Goal: Task Accomplishment & Management: Use online tool/utility

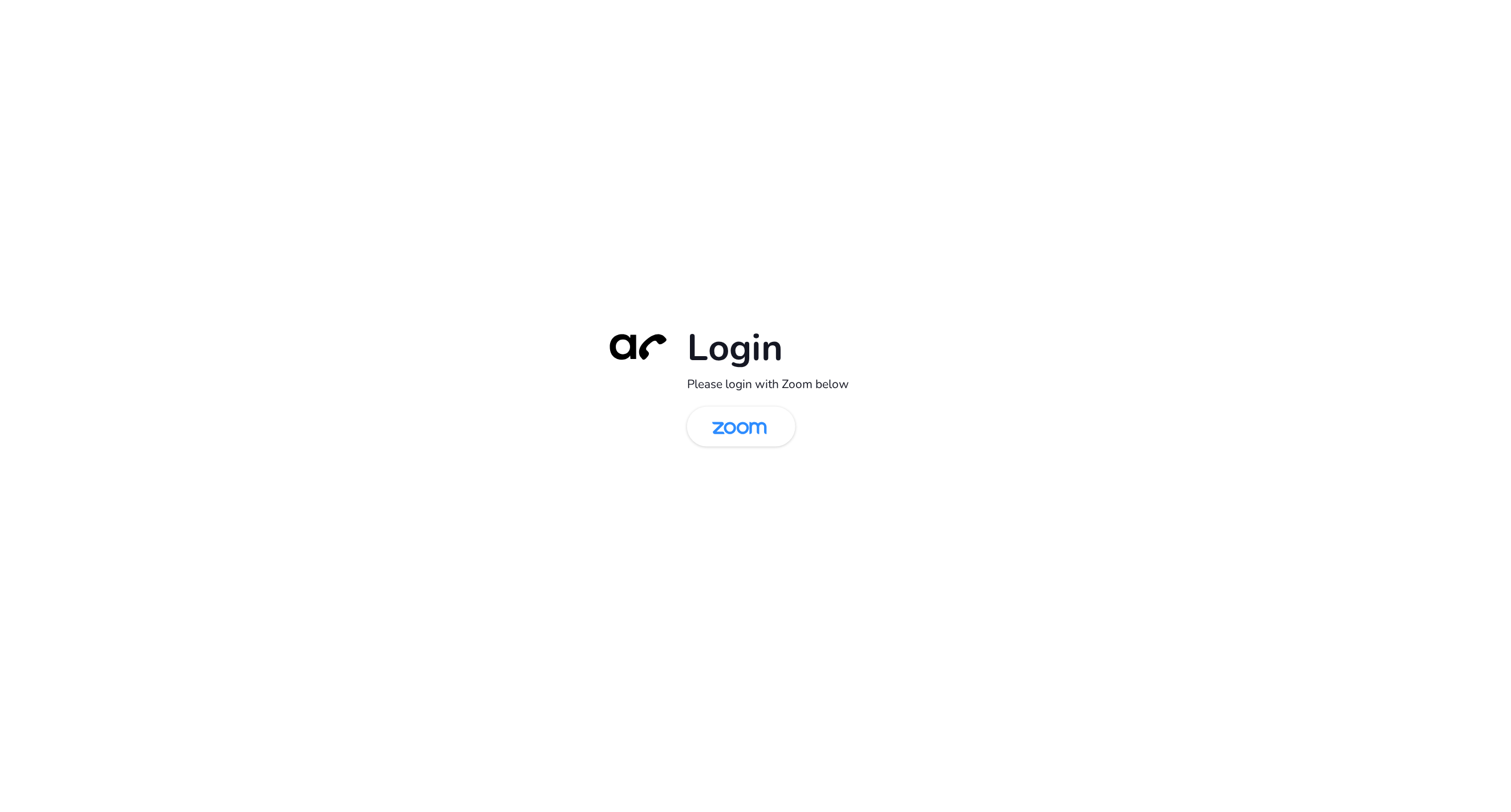
click at [721, 398] on div "Login Please login with Zoom below" at bounding box center [755, 406] width 320 height 163
click at [720, 411] on img at bounding box center [739, 428] width 78 height 37
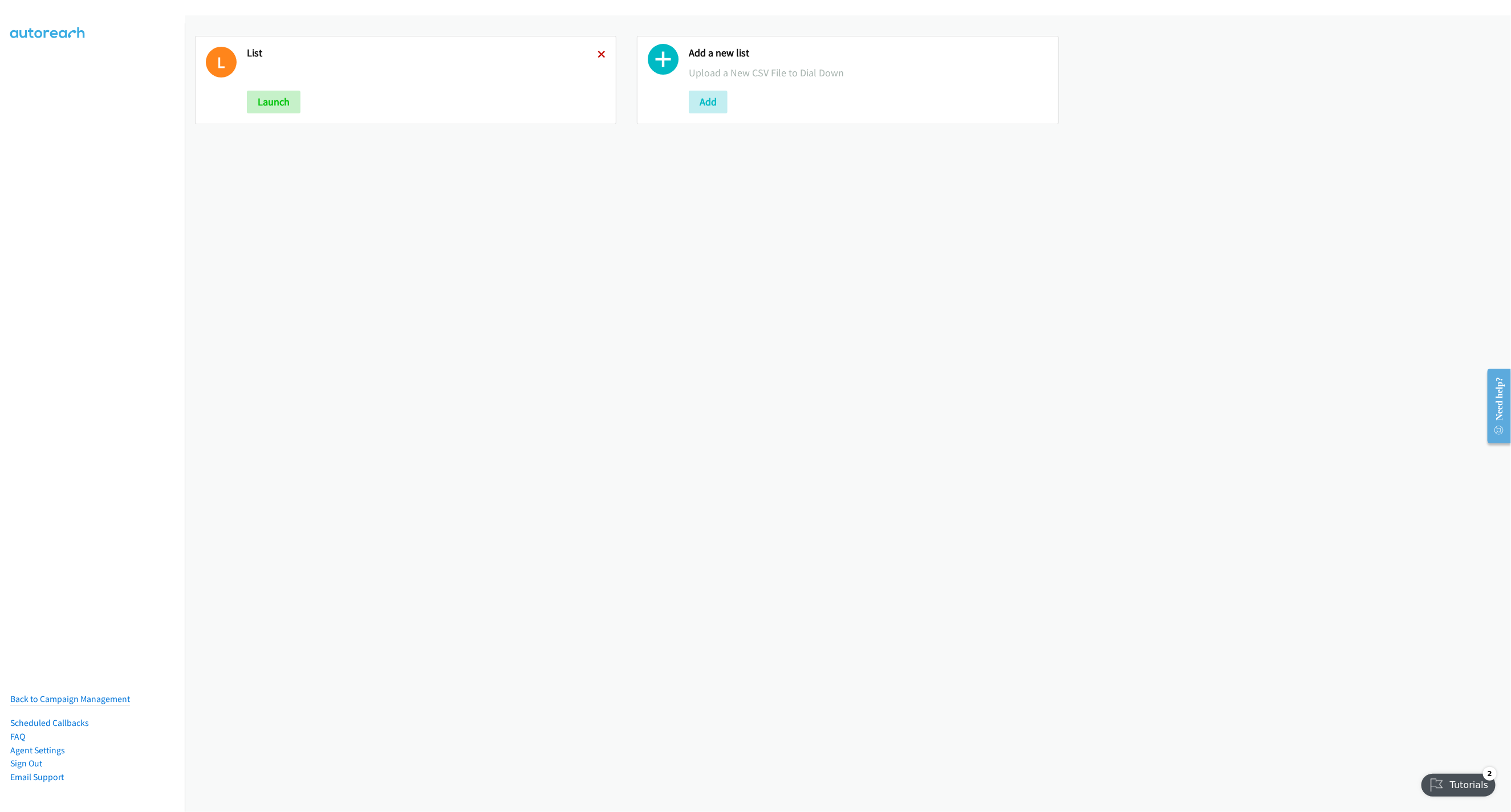
click at [597, 52] on icon at bounding box center [601, 56] width 8 height 8
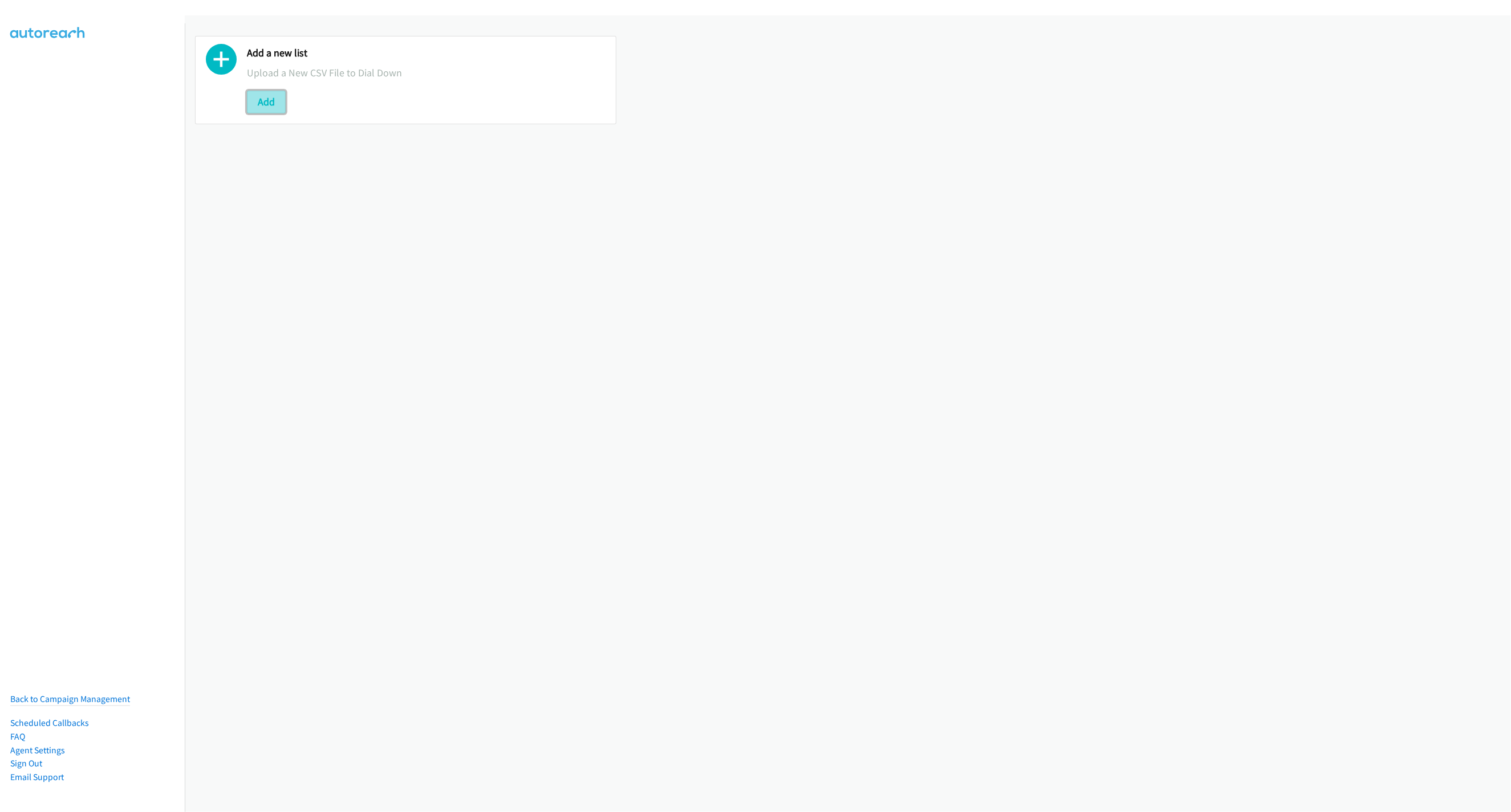
click at [274, 109] on button "Add" at bounding box center [266, 102] width 38 height 23
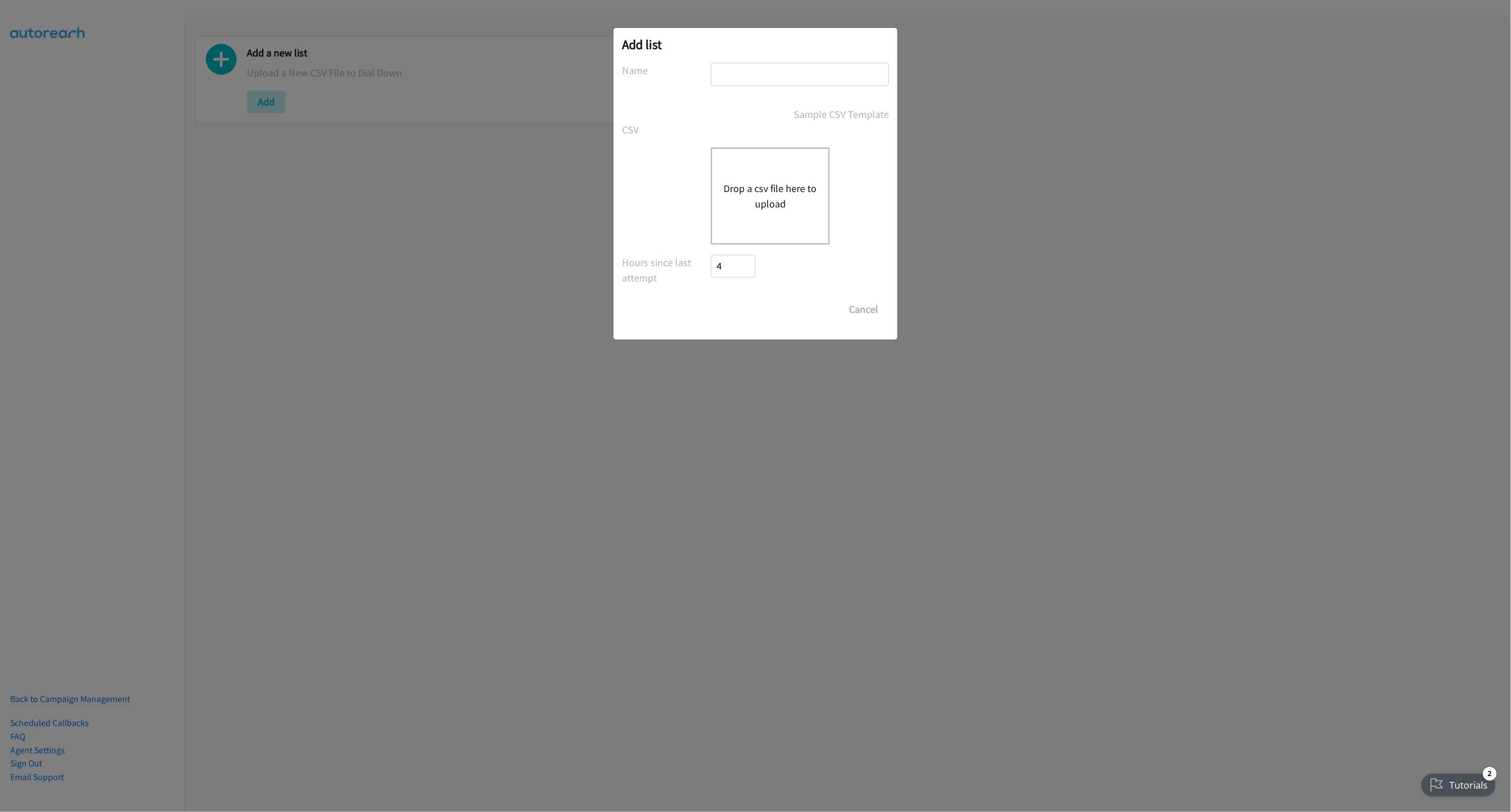
click at [767, 78] on input "text" at bounding box center [800, 74] width 178 height 23
type input "LIST"
click at [808, 153] on div "Drop a csv file here to upload" at bounding box center [770, 196] width 119 height 97
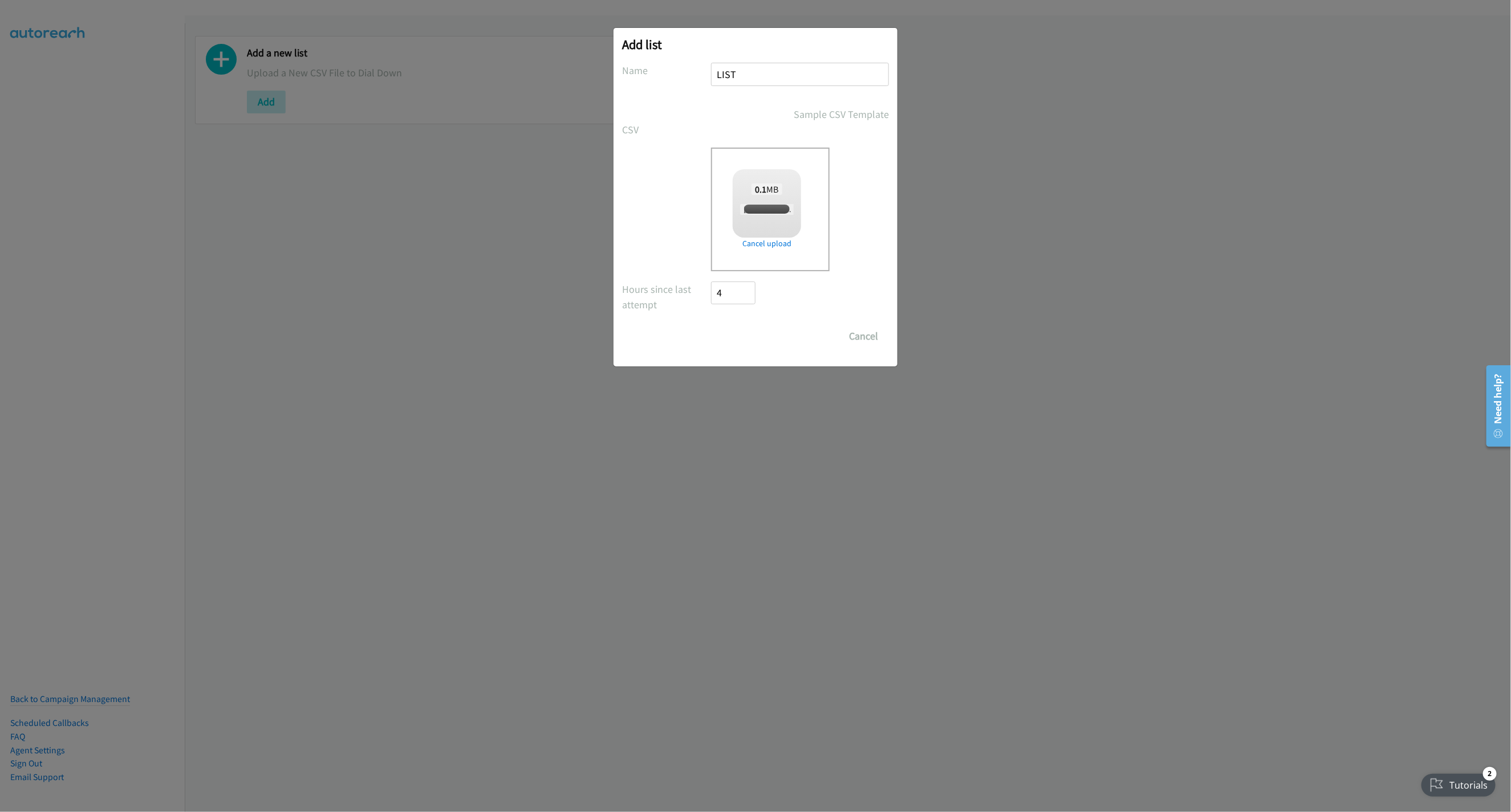
checkbox input "true"
click at [752, 335] on input "Save List" at bounding box center [741, 336] width 60 height 23
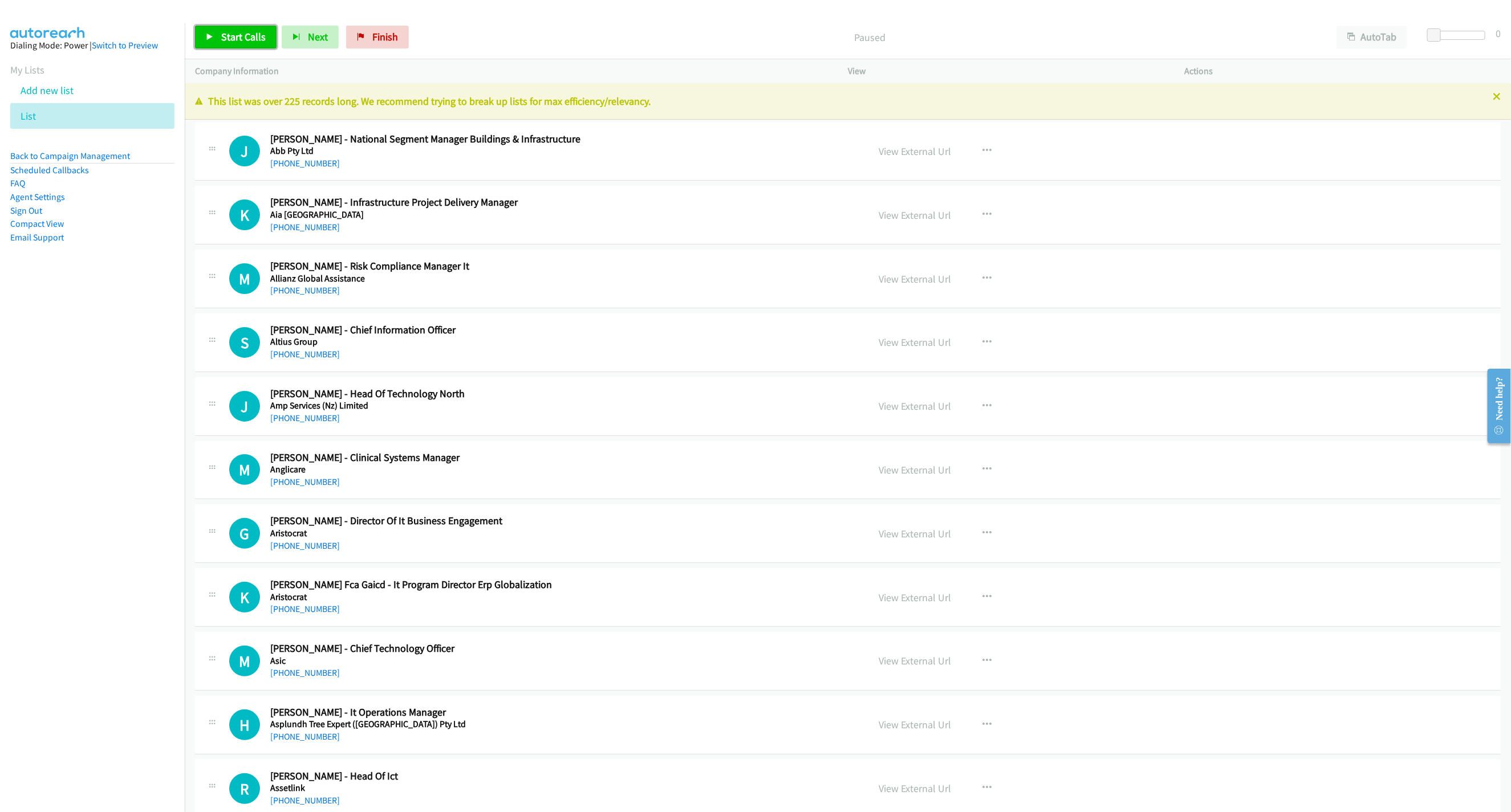
click at [236, 26] on link "Start Calls" at bounding box center [236, 36] width 82 height 23
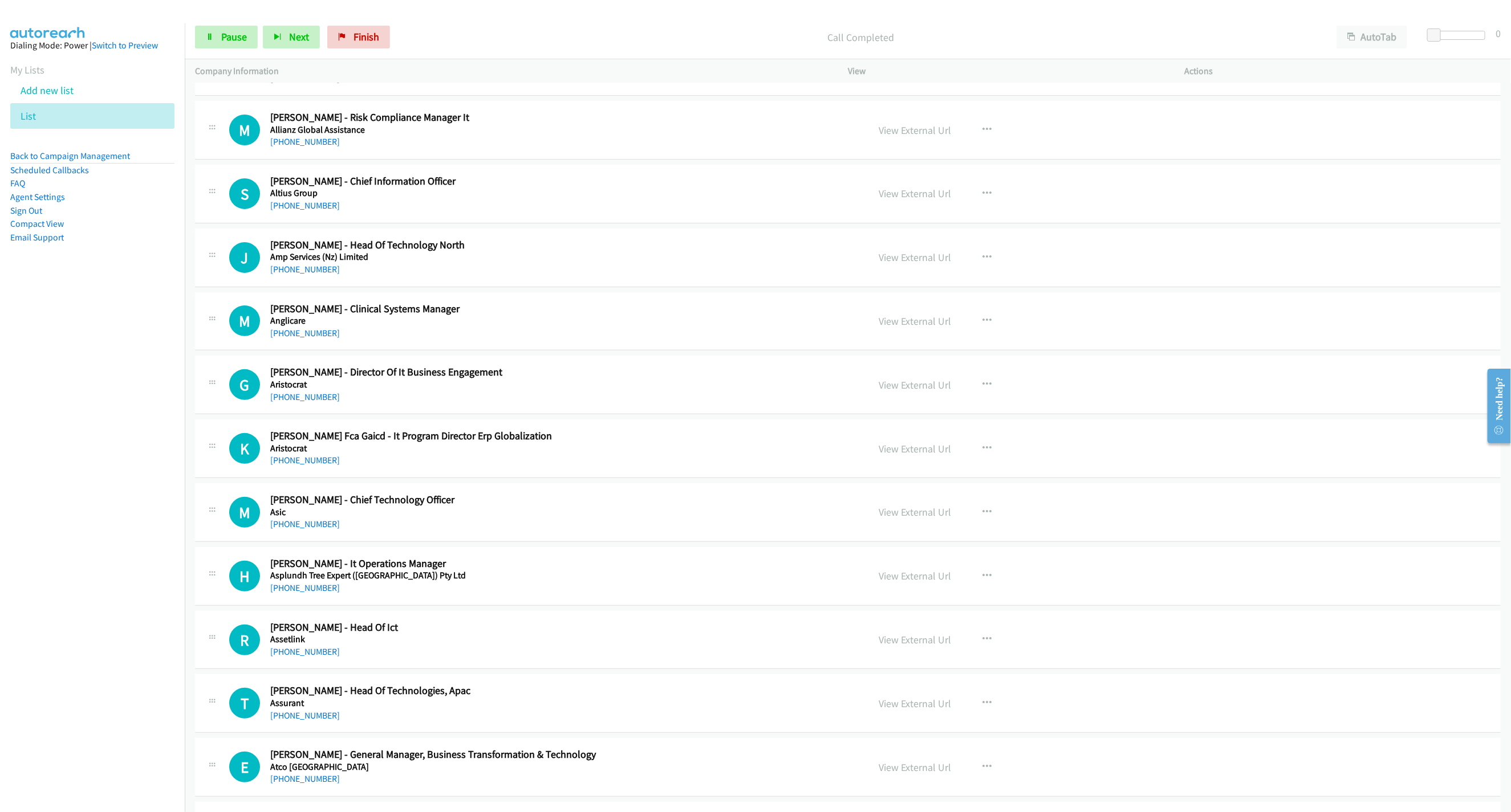
scroll to position [171, 0]
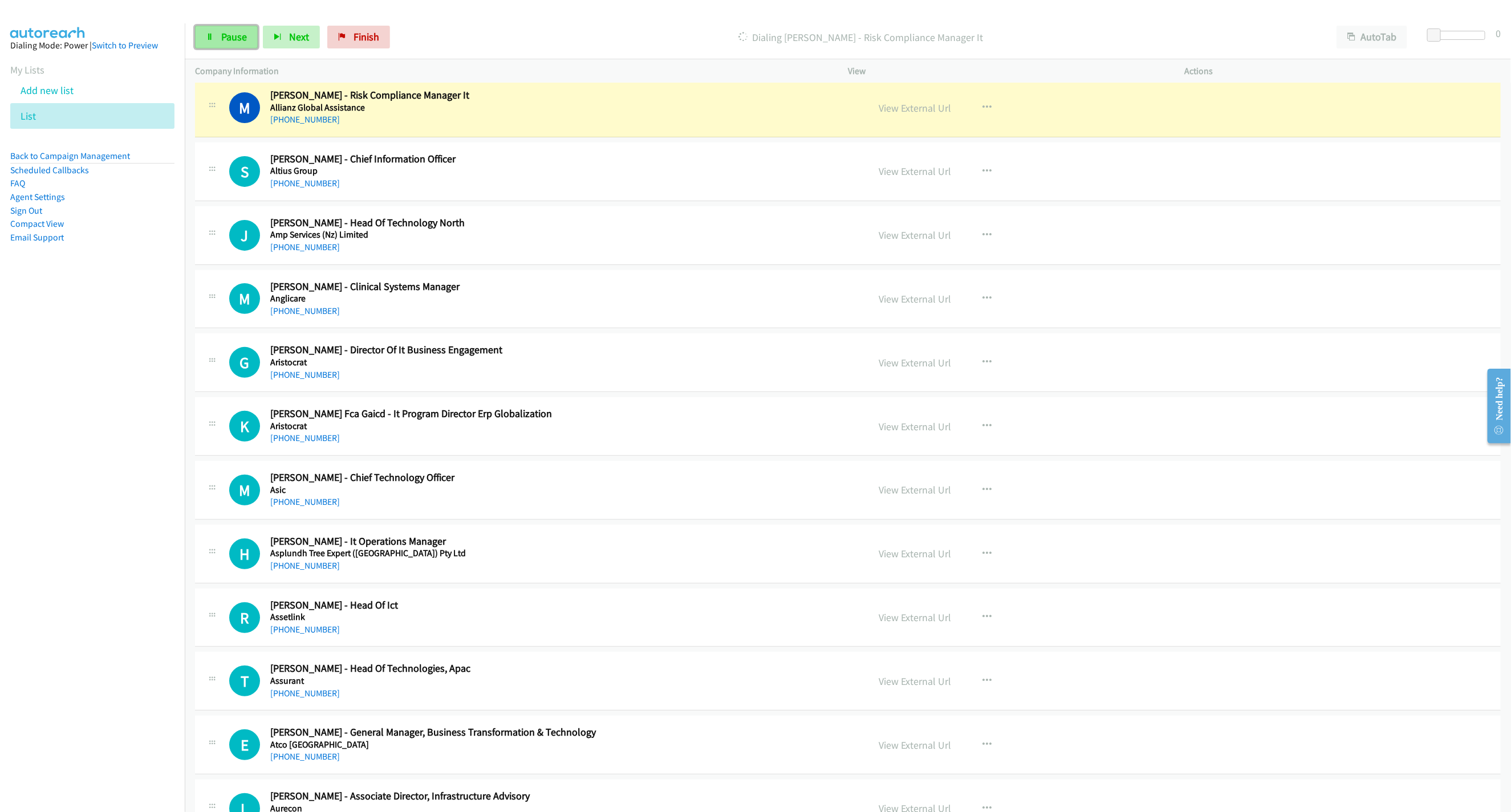
click at [195, 38] on link "Pause" at bounding box center [226, 36] width 63 height 23
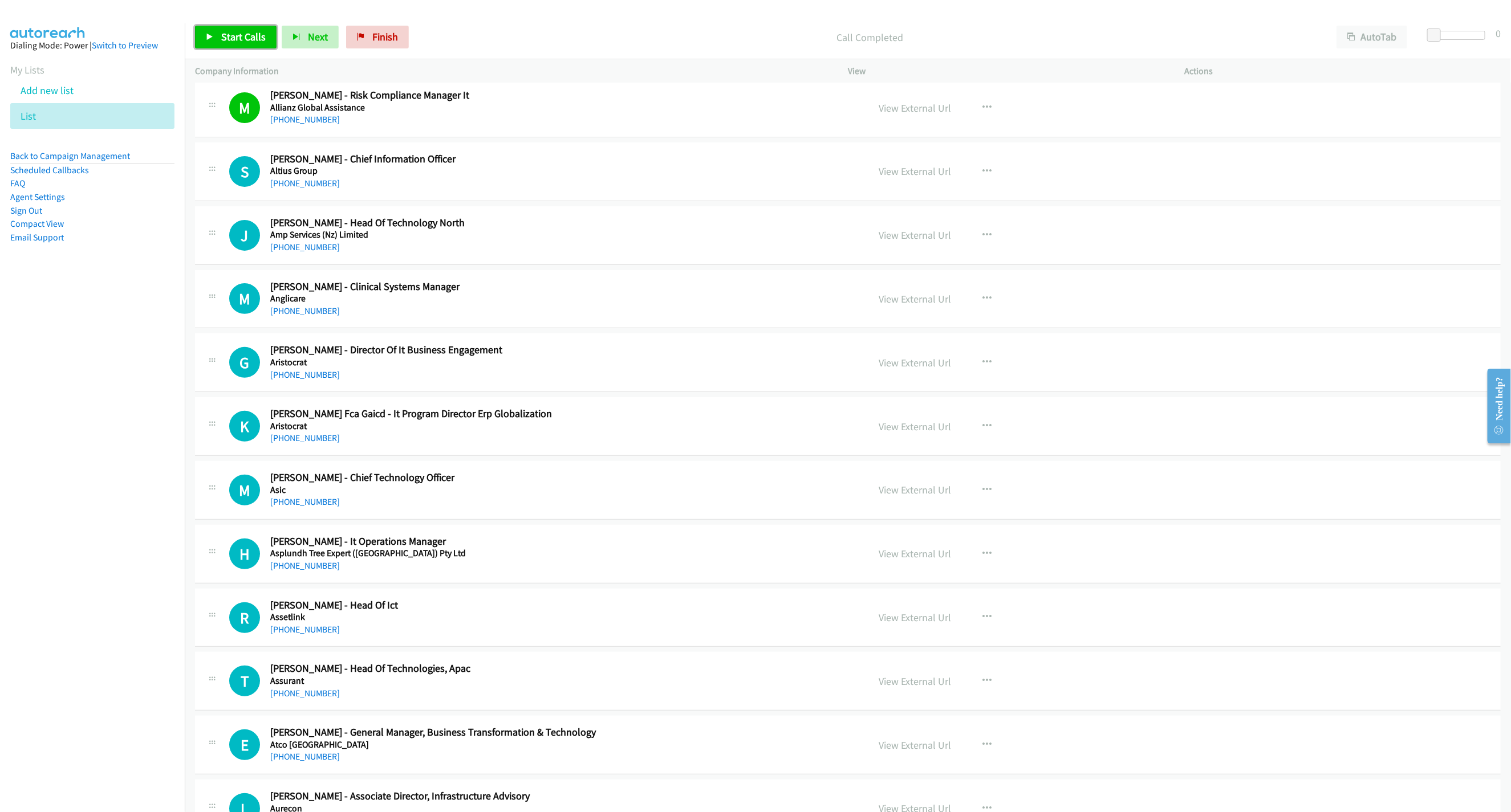
click at [226, 27] on link "Start Calls" at bounding box center [236, 36] width 82 height 23
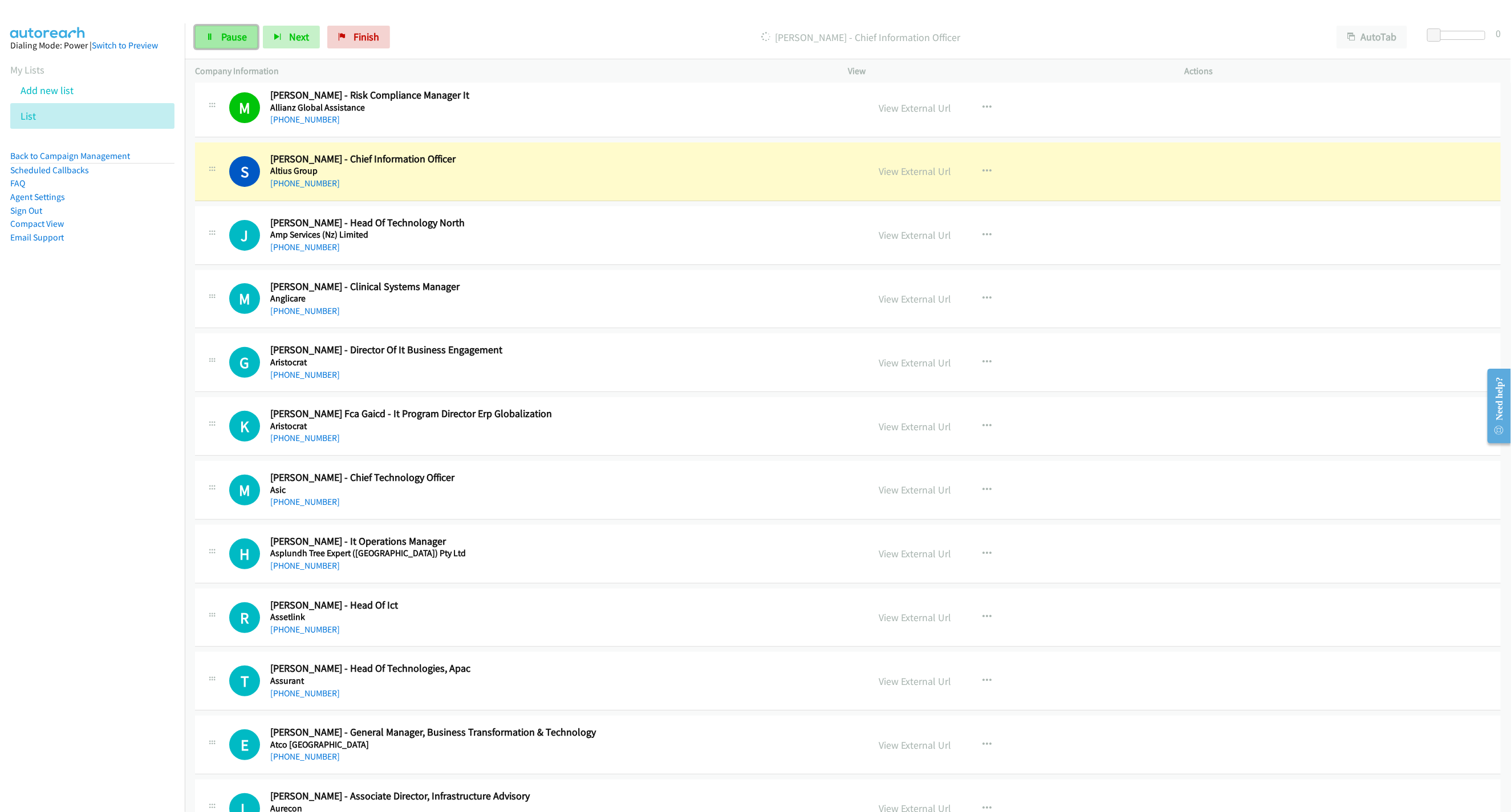
click at [225, 40] on span "Pause" at bounding box center [234, 36] width 25 height 13
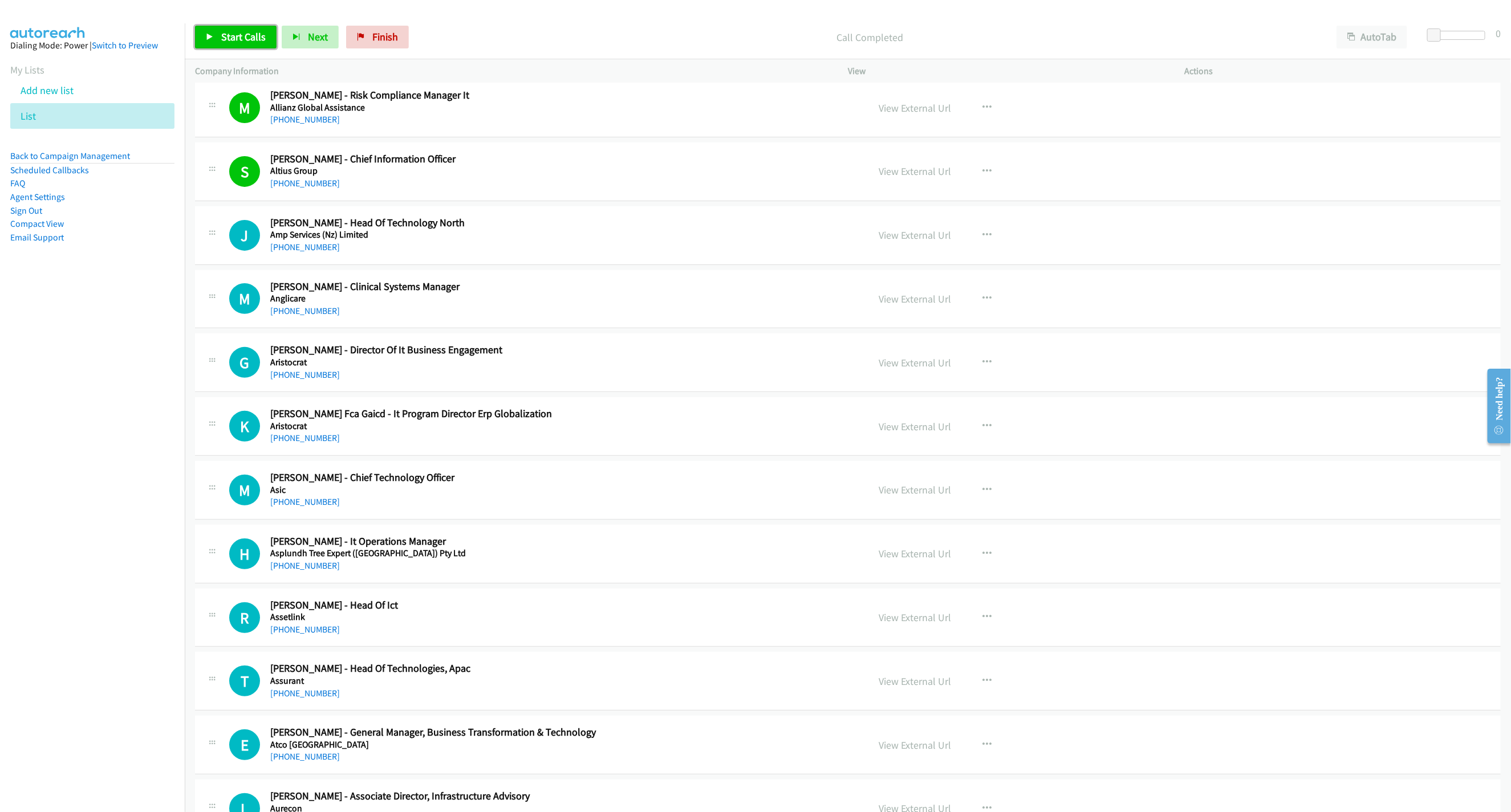
click at [255, 27] on link "Start Calls" at bounding box center [236, 36] width 82 height 23
click at [255, 27] on link "Pause" at bounding box center [226, 36] width 63 height 23
click at [241, 38] on span "Start Calls" at bounding box center [243, 36] width 45 height 13
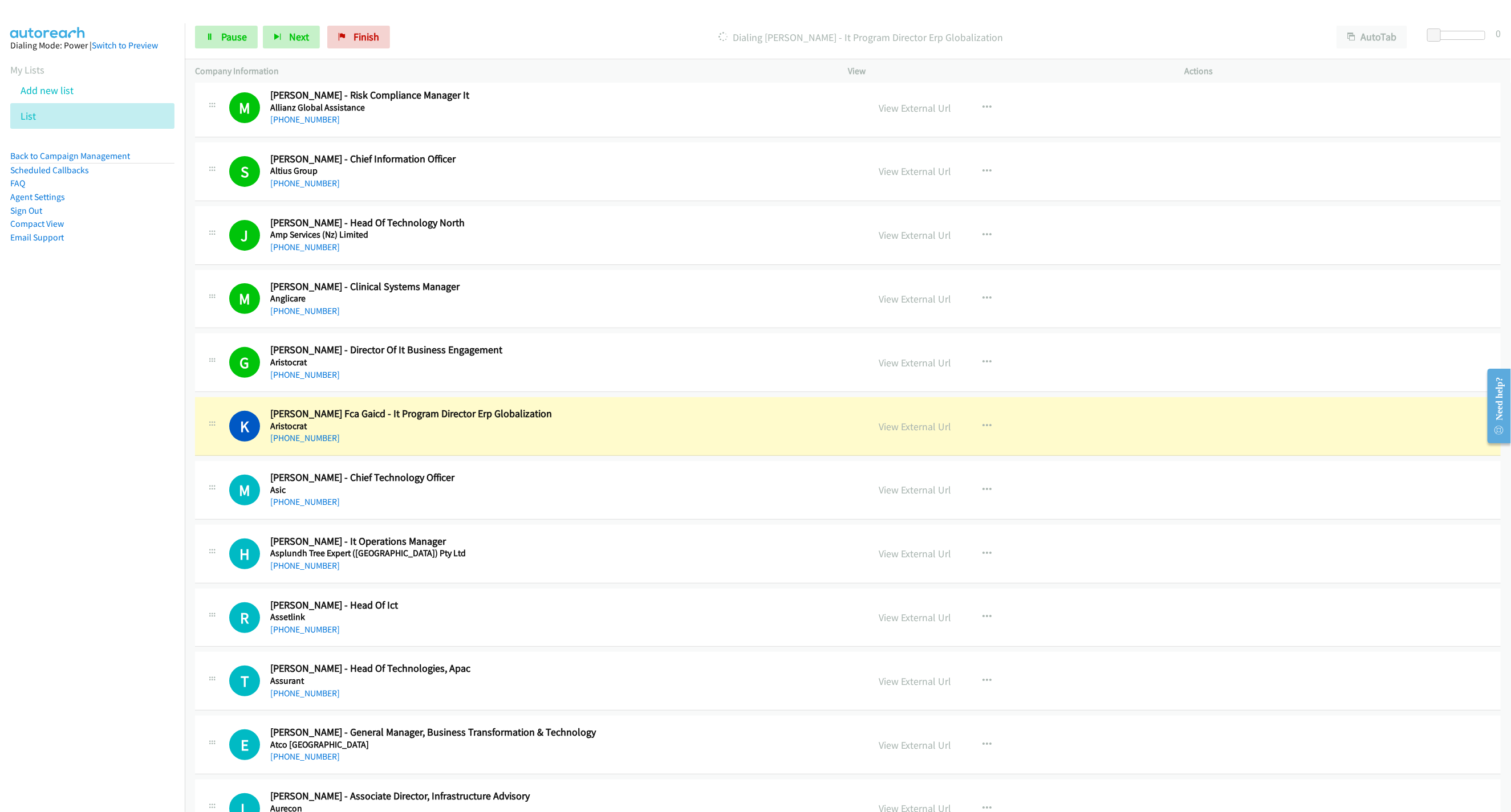
click at [702, 416] on h2 "[PERSON_NAME] Fca Gaicd - It Program Director Erp Globalization" at bounding box center [502, 414] width 465 height 13
click at [878, 425] on link "View External Url" at bounding box center [914, 426] width 72 height 13
click at [212, 39] on icon at bounding box center [210, 38] width 8 height 8
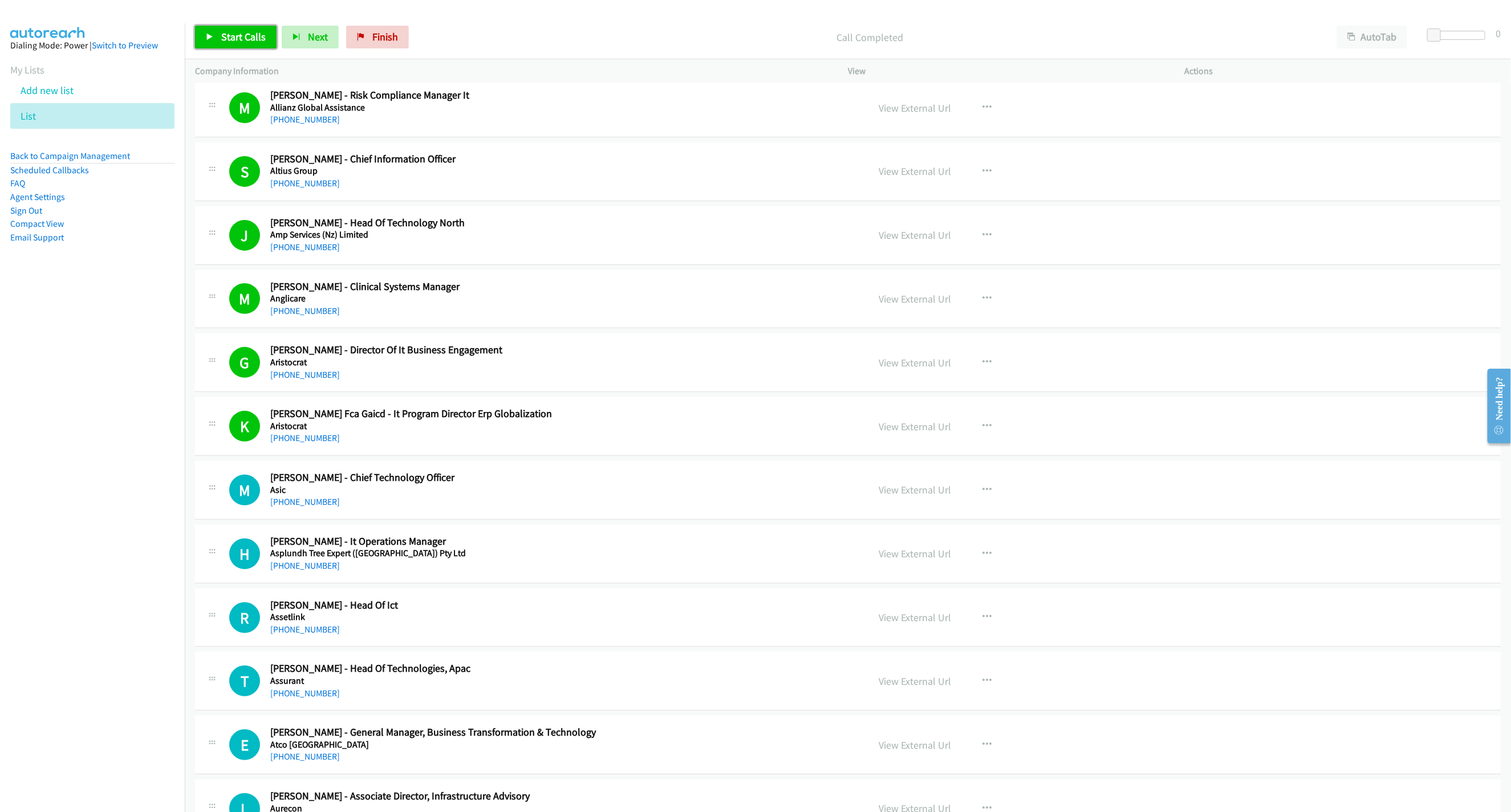
click at [249, 36] on span "Start Calls" at bounding box center [243, 36] width 45 height 13
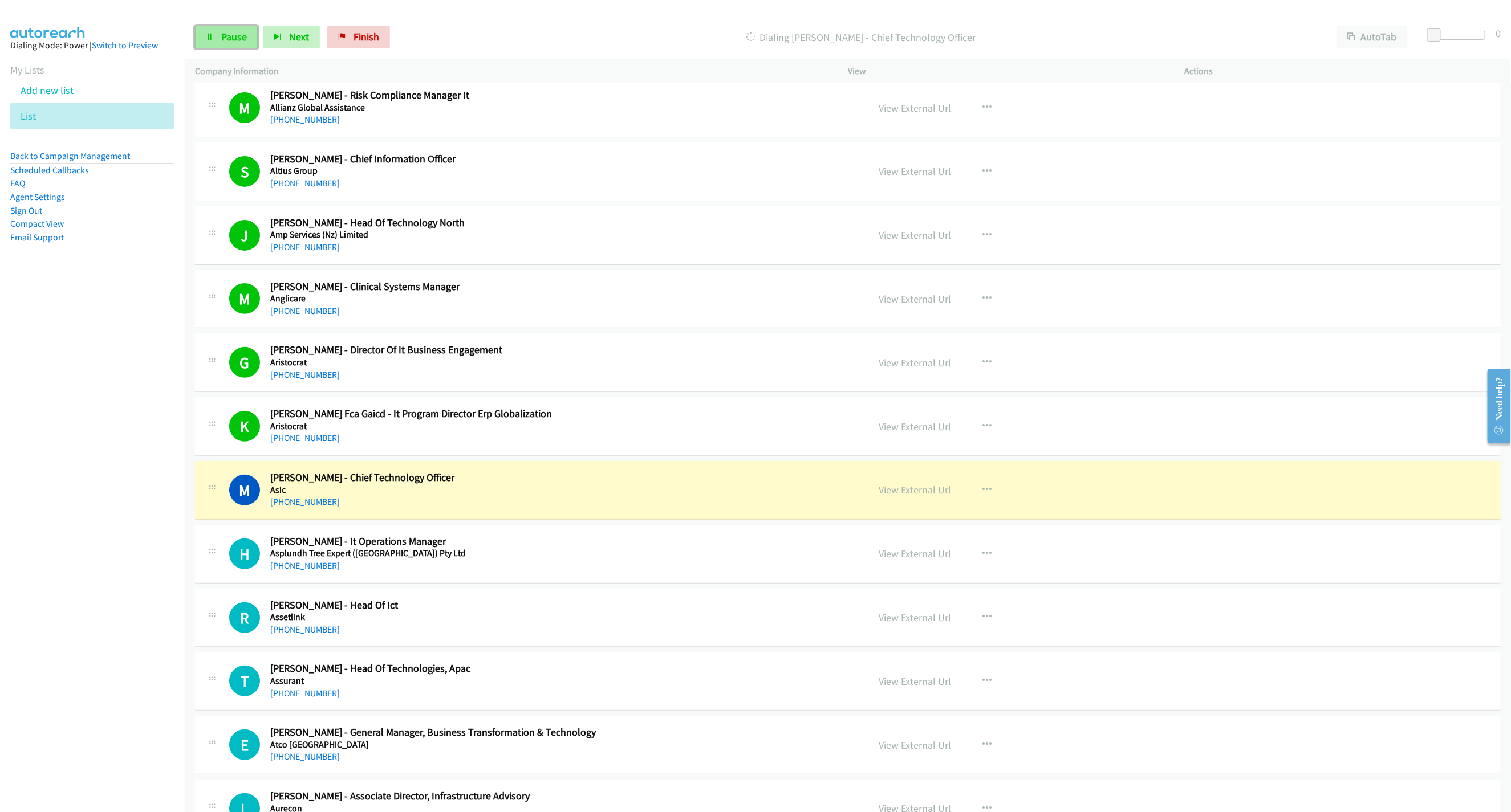
click at [214, 39] on link "Pause" at bounding box center [226, 36] width 63 height 23
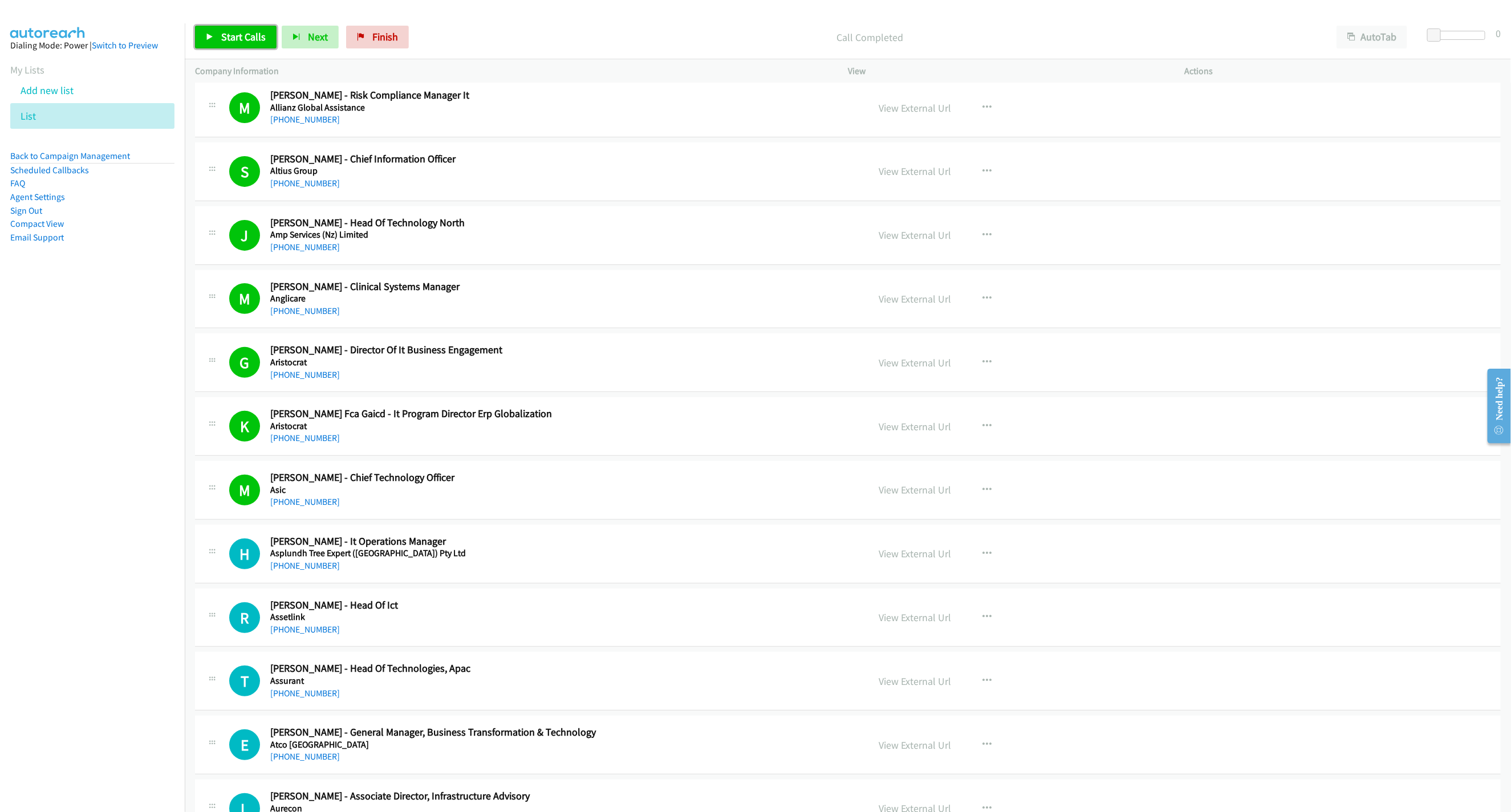
click at [254, 34] on span "Start Calls" at bounding box center [243, 36] width 45 height 13
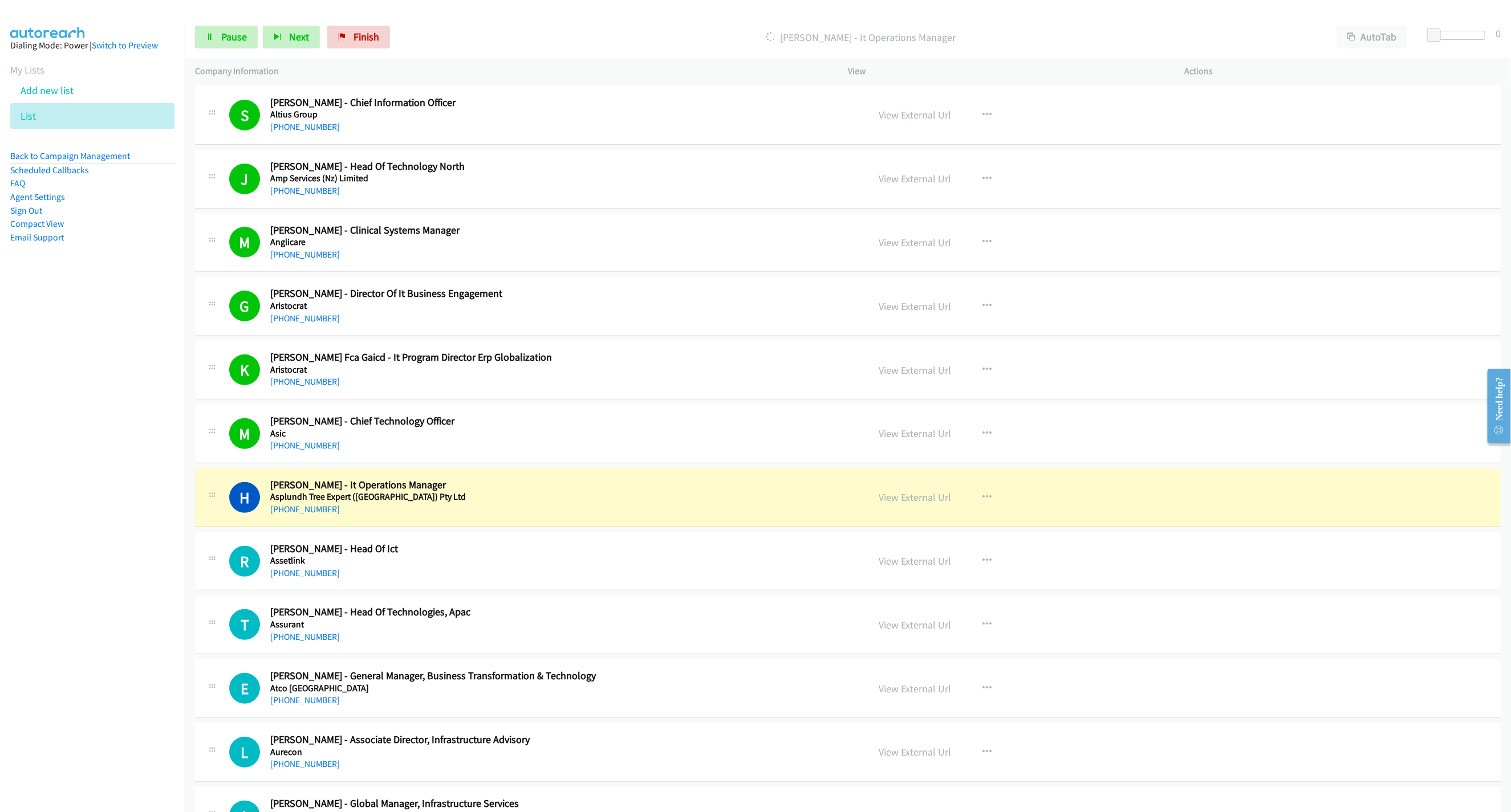
scroll to position [513, 0]
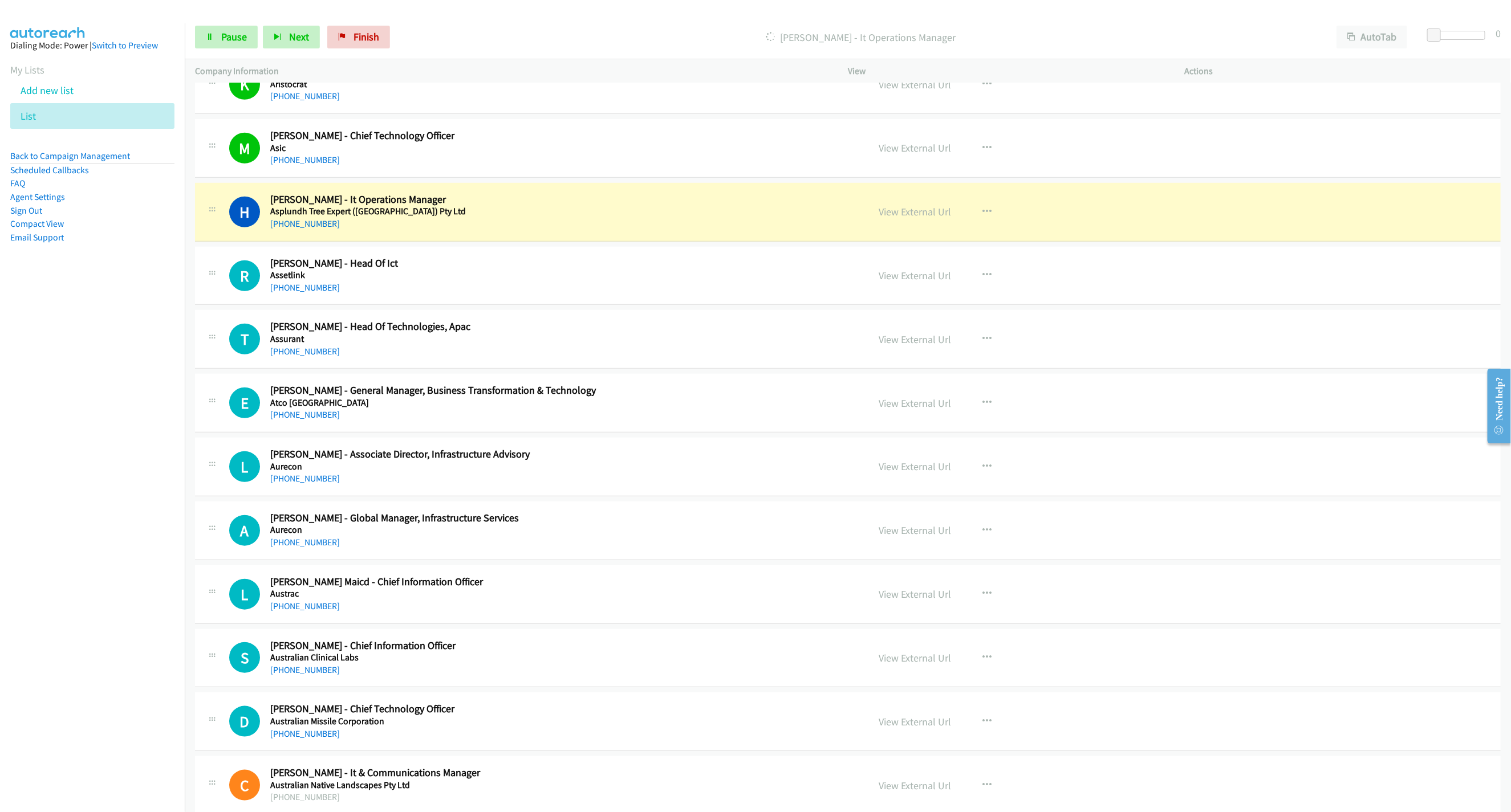
click at [247, 53] on div "Start Calls Pause Next Finish [PERSON_NAME] - It Operations Manager AutoTab Aut…" at bounding box center [848, 37] width 1326 height 44
click at [233, 45] on link "Pause" at bounding box center [226, 36] width 63 height 23
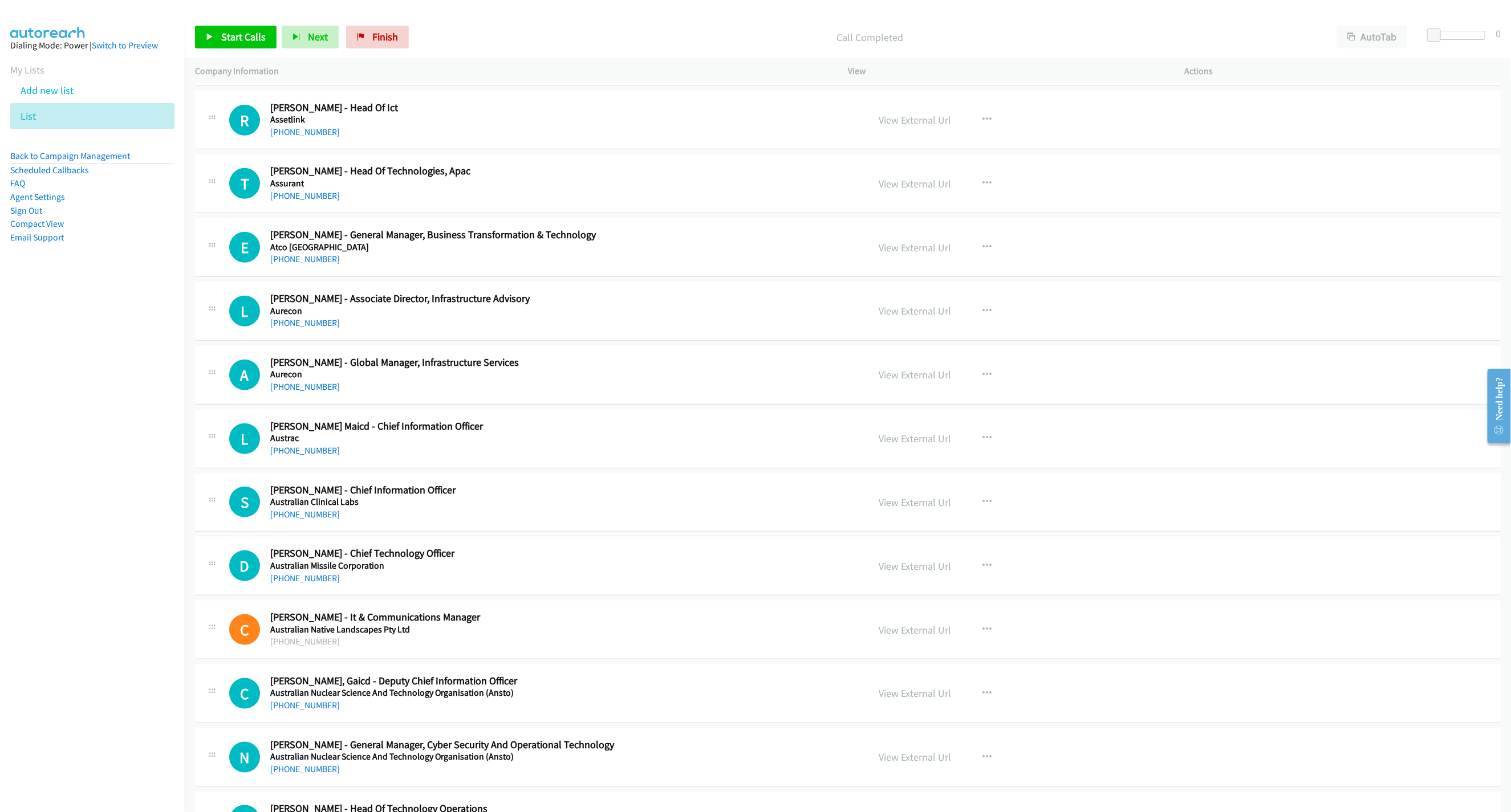
scroll to position [684, 0]
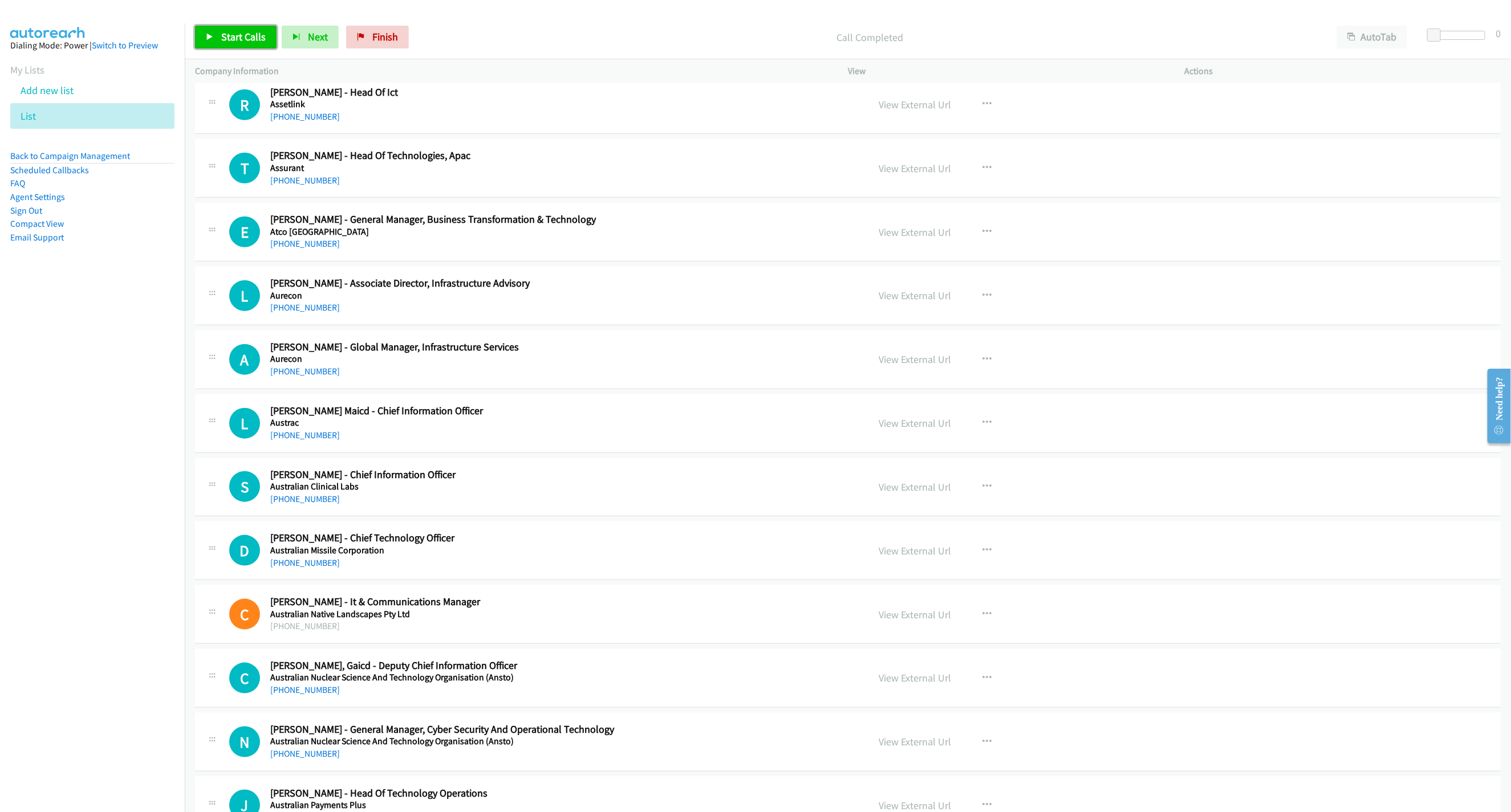
click at [243, 36] on span "Start Calls" at bounding box center [243, 36] width 45 height 13
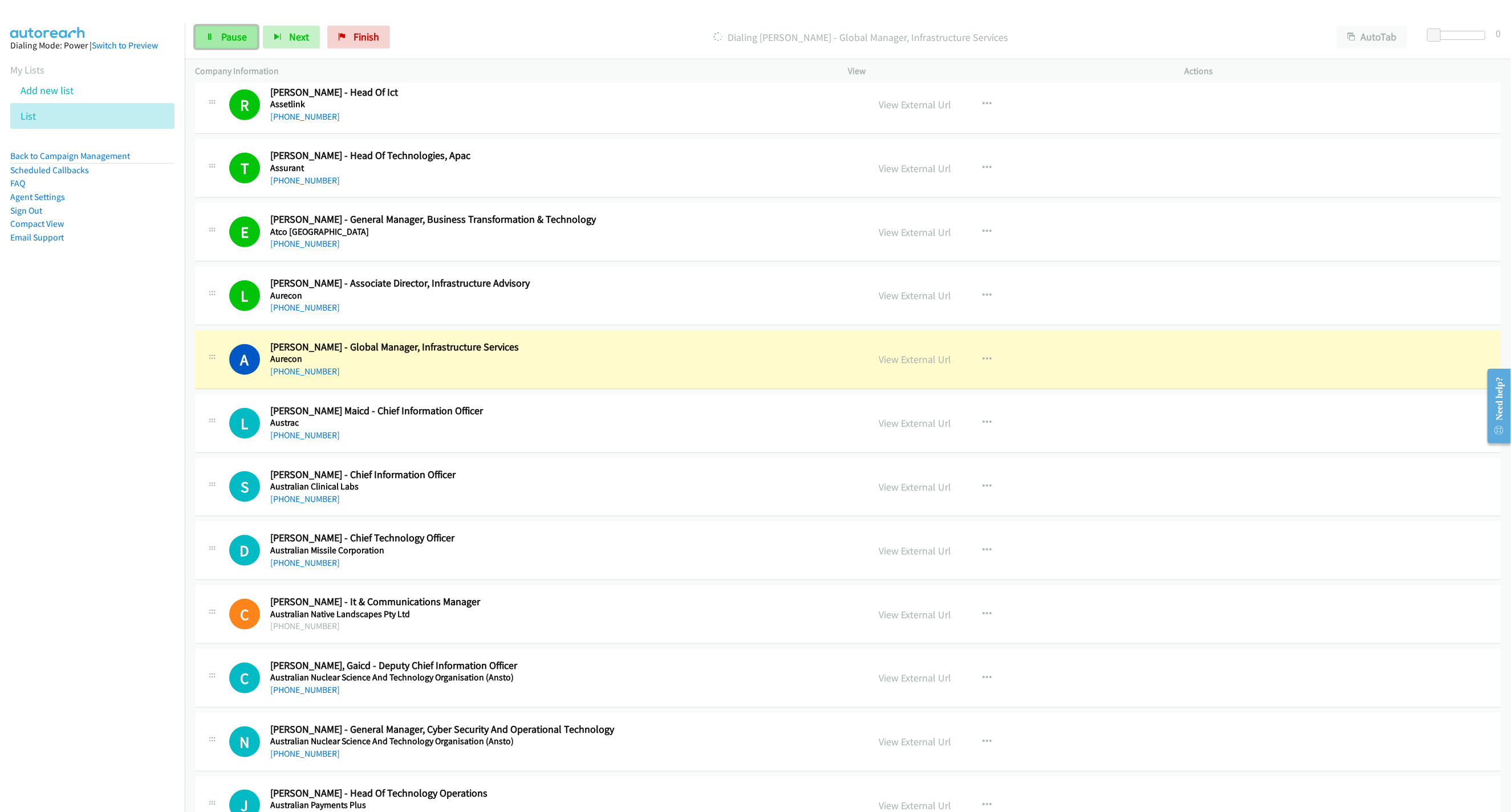
click at [232, 36] on span "Pause" at bounding box center [234, 36] width 25 height 13
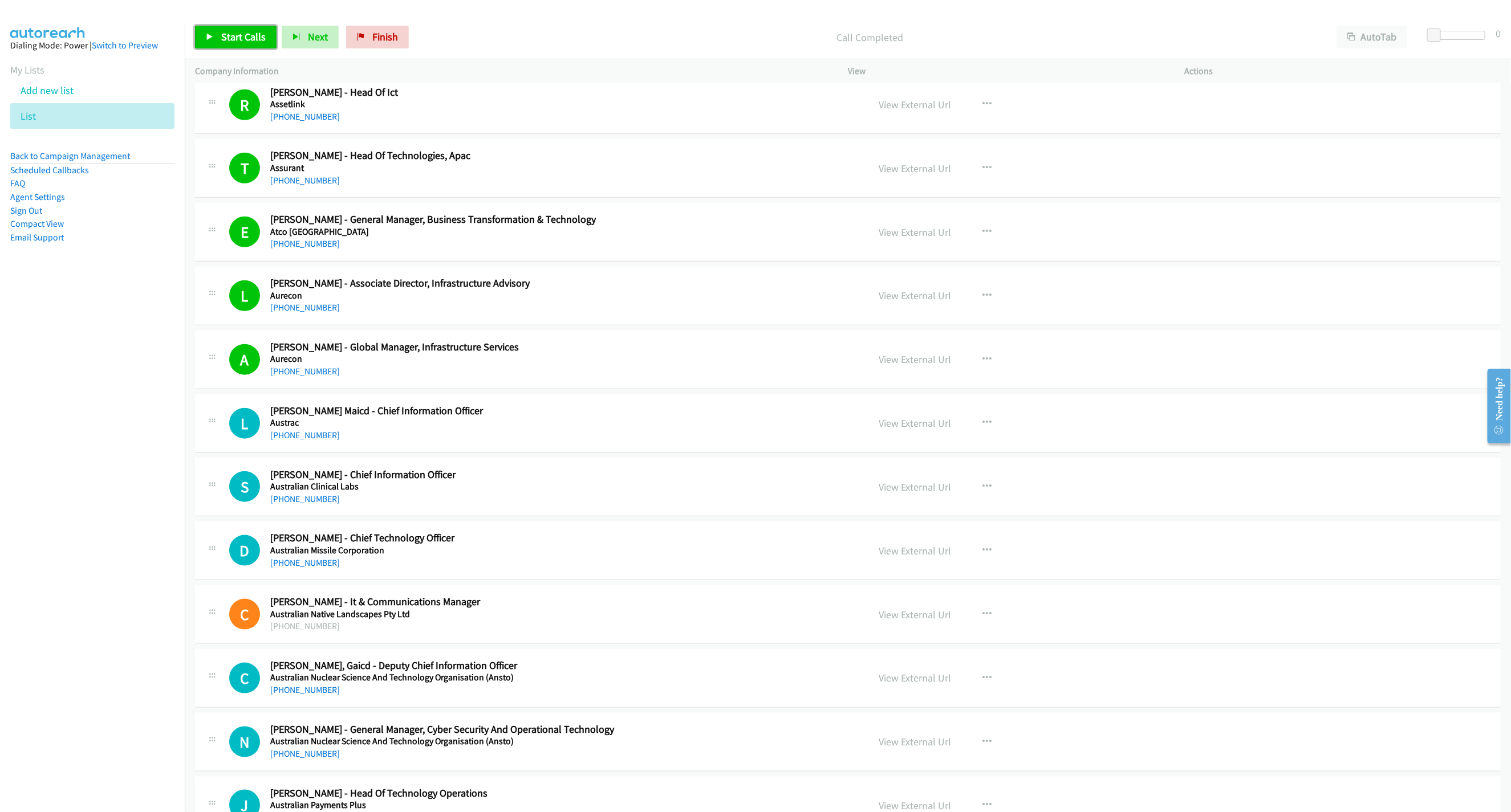
click at [247, 38] on span "Start Calls" at bounding box center [243, 36] width 45 height 13
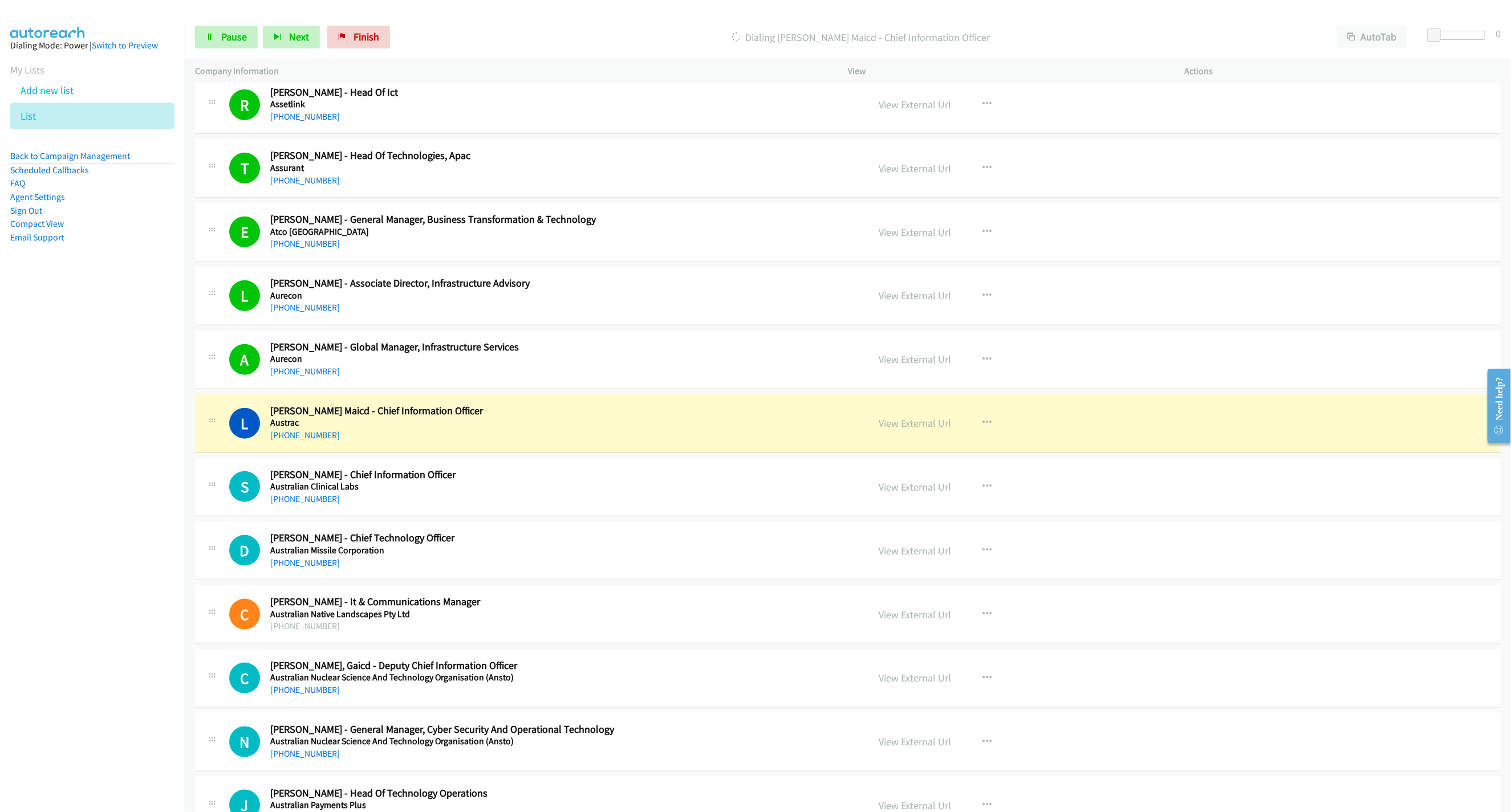
click at [730, 423] on h5 "Austrac" at bounding box center [502, 422] width 465 height 12
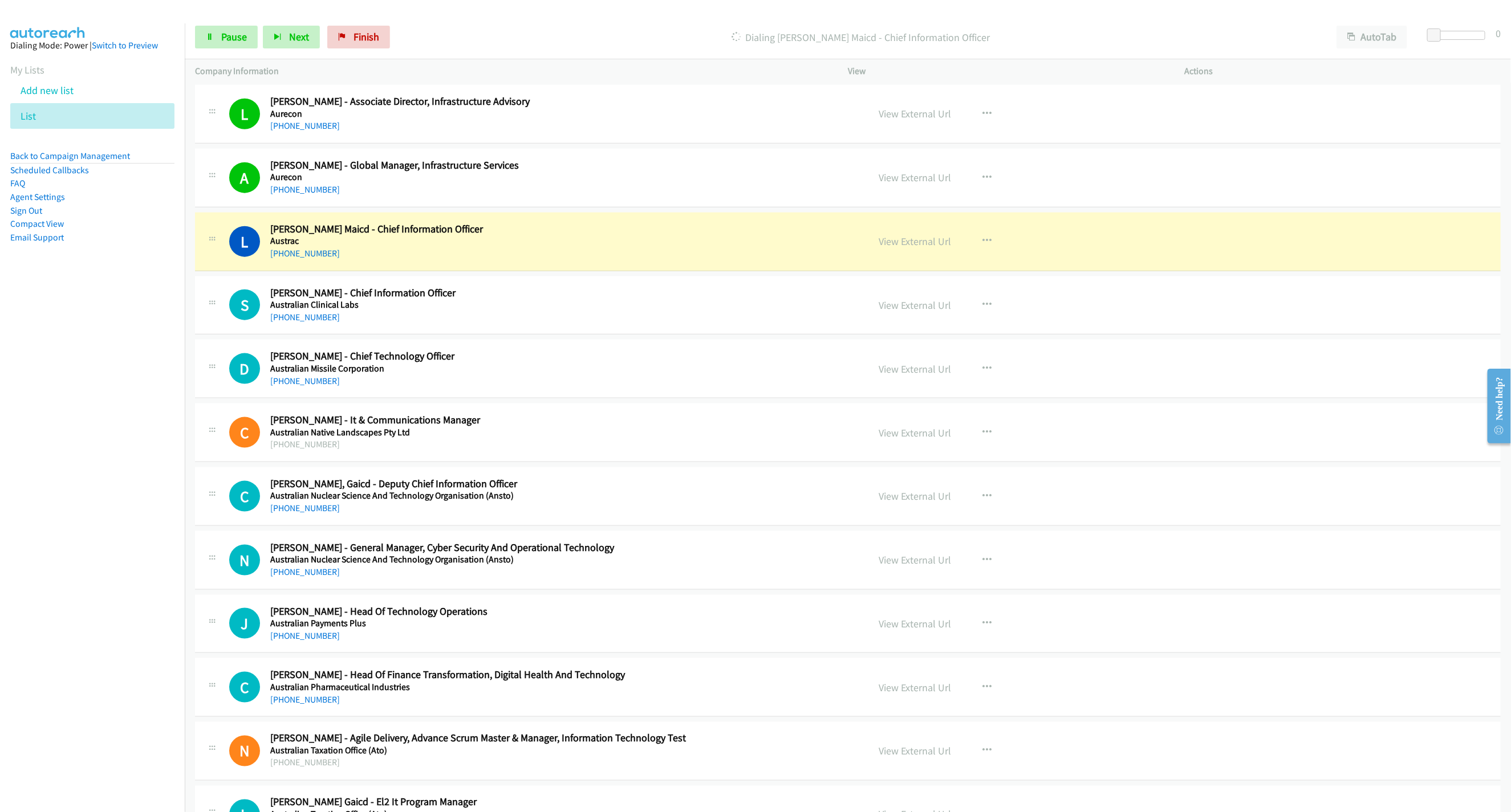
scroll to position [855, 0]
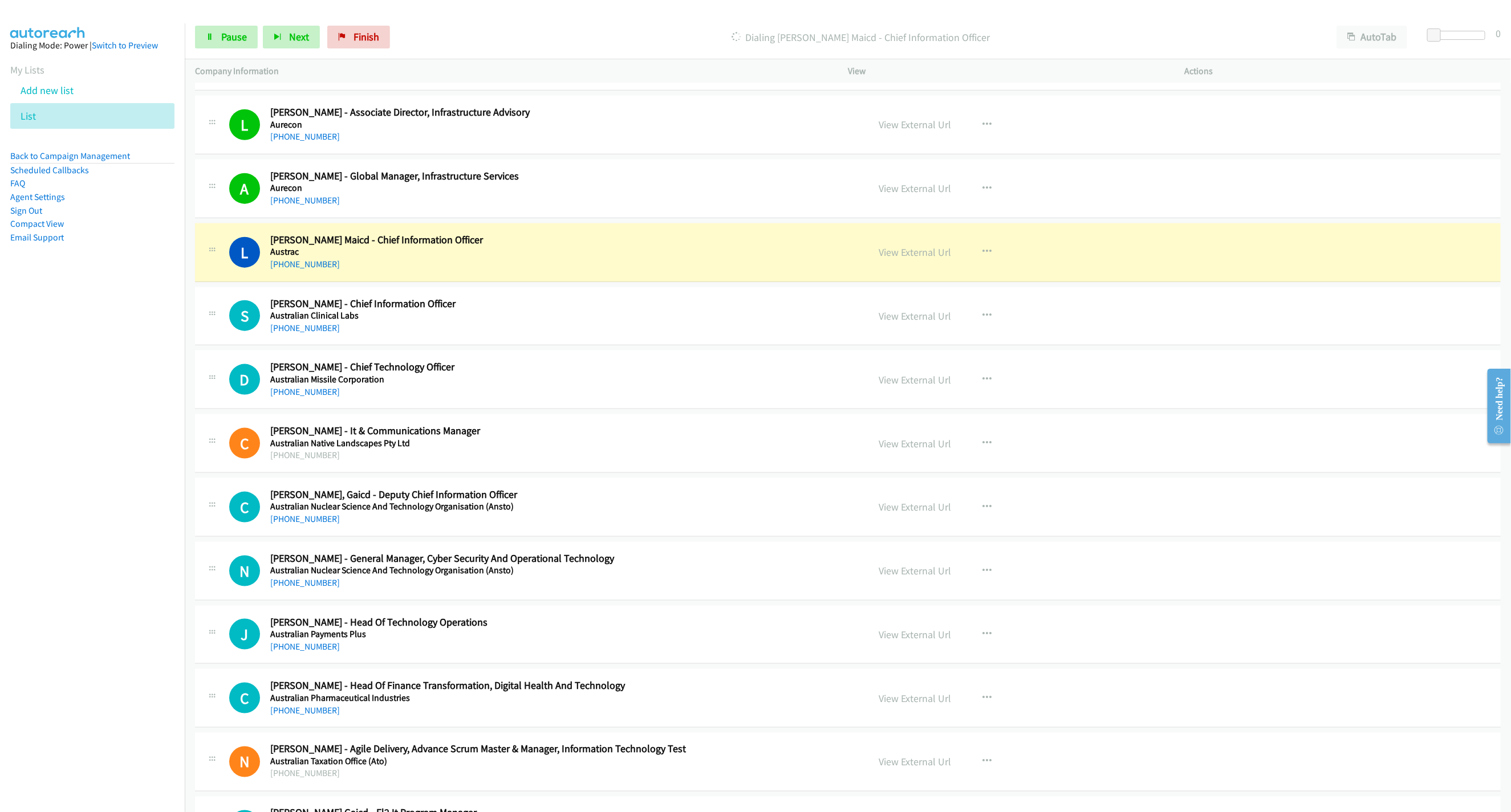
click at [872, 267] on div "View External Url View External Url Schedule/Manage Callback Start Calls Here R…" at bounding box center [1042, 252] width 347 height 38
click at [883, 260] on div "View External Url" at bounding box center [914, 252] width 72 height 15
click at [885, 259] on link "View External Url" at bounding box center [914, 252] width 72 height 13
click at [210, 39] on icon at bounding box center [210, 38] width 8 height 8
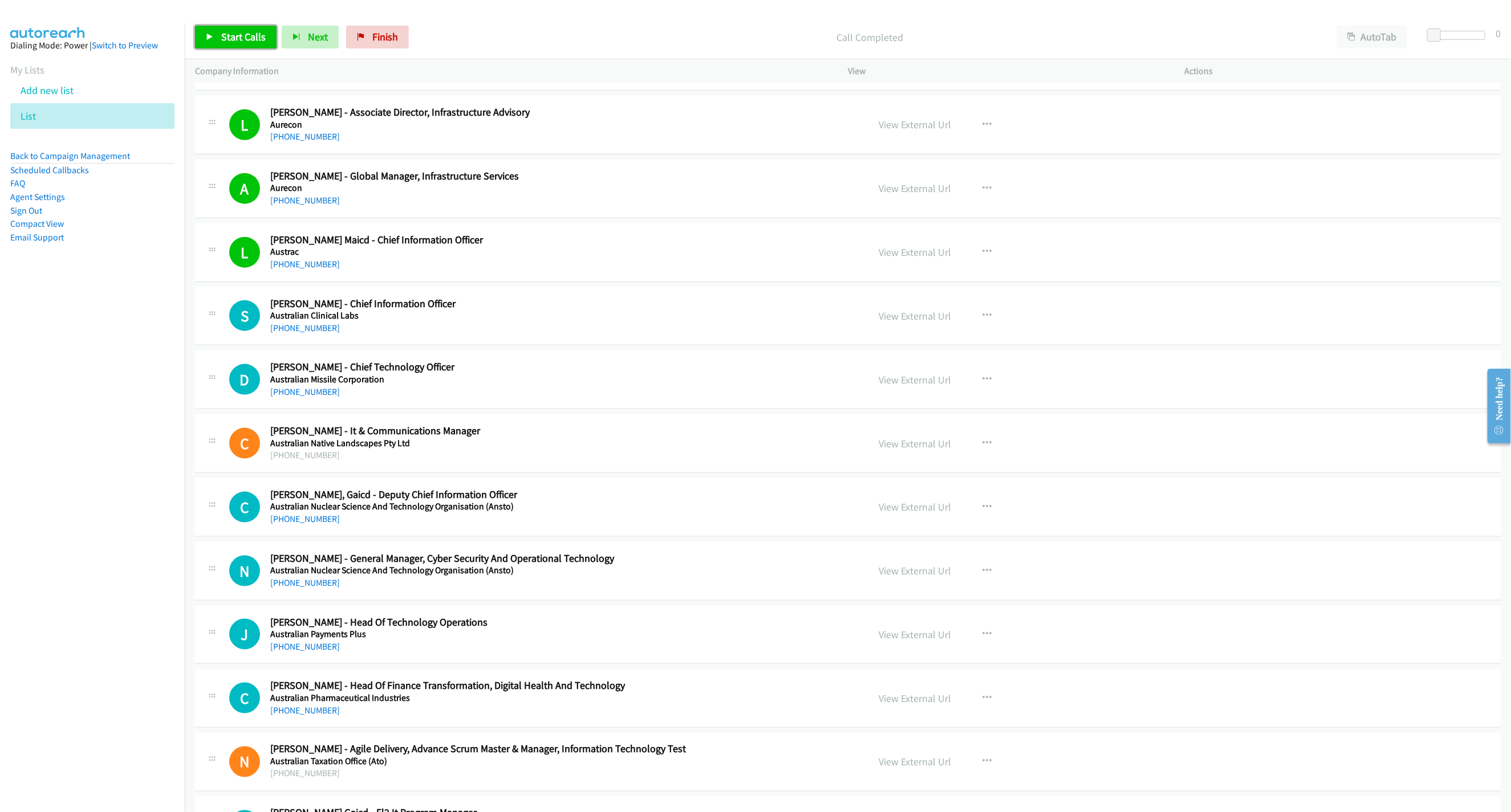
click at [235, 39] on span "Start Calls" at bounding box center [243, 36] width 45 height 13
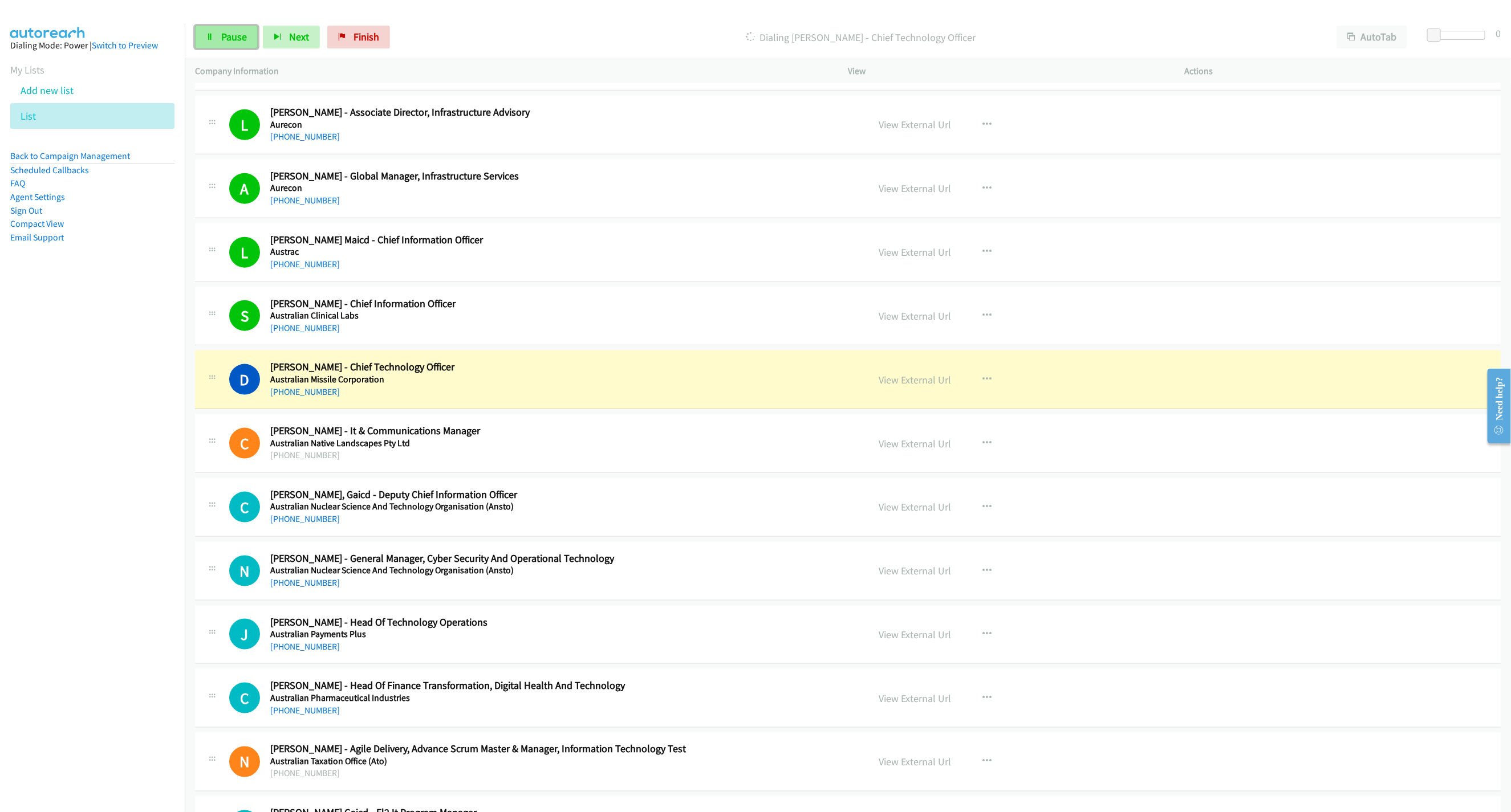
click at [240, 29] on link "Pause" at bounding box center [226, 36] width 63 height 23
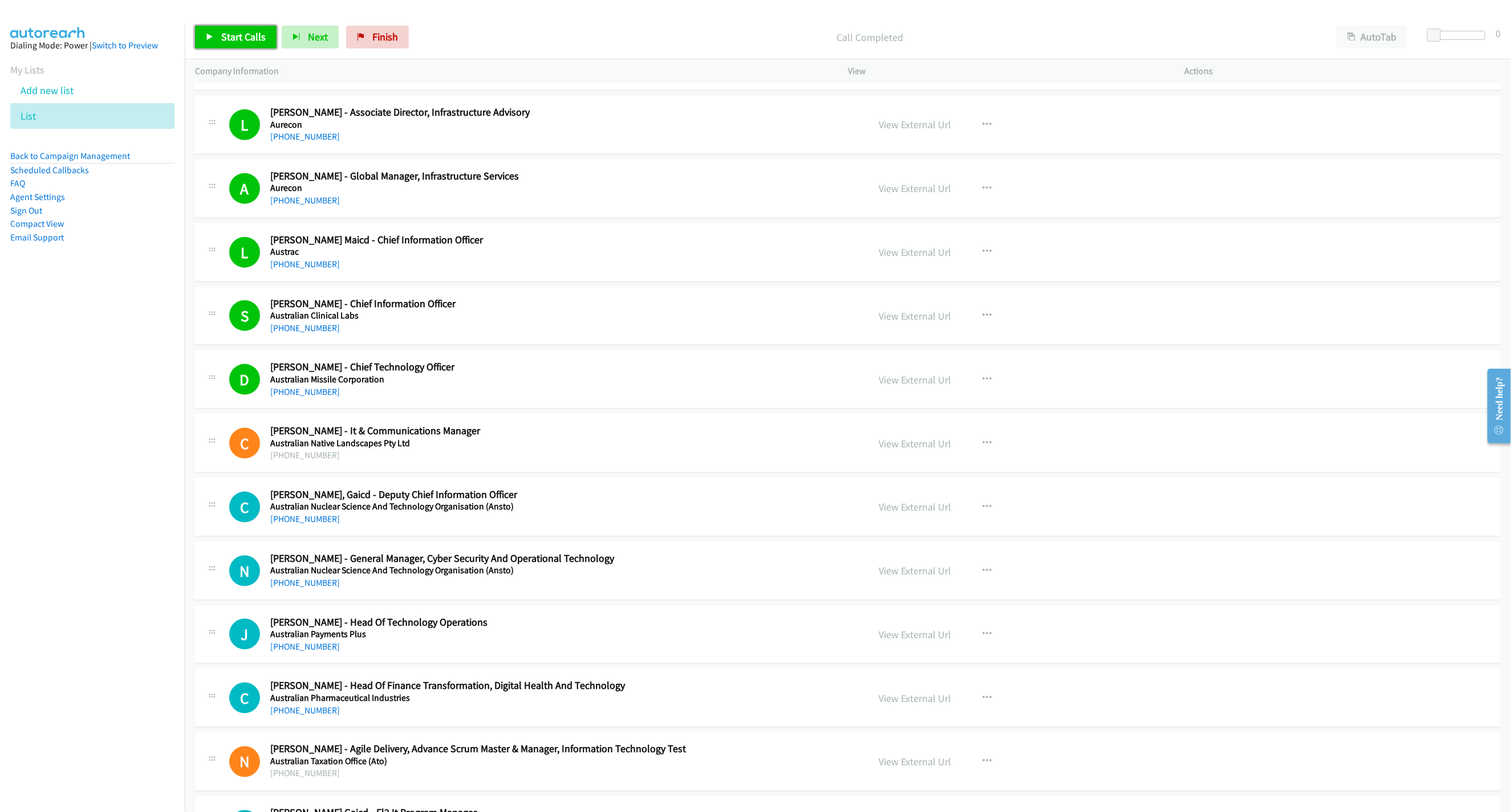
click at [246, 32] on span "Start Calls" at bounding box center [243, 36] width 45 height 13
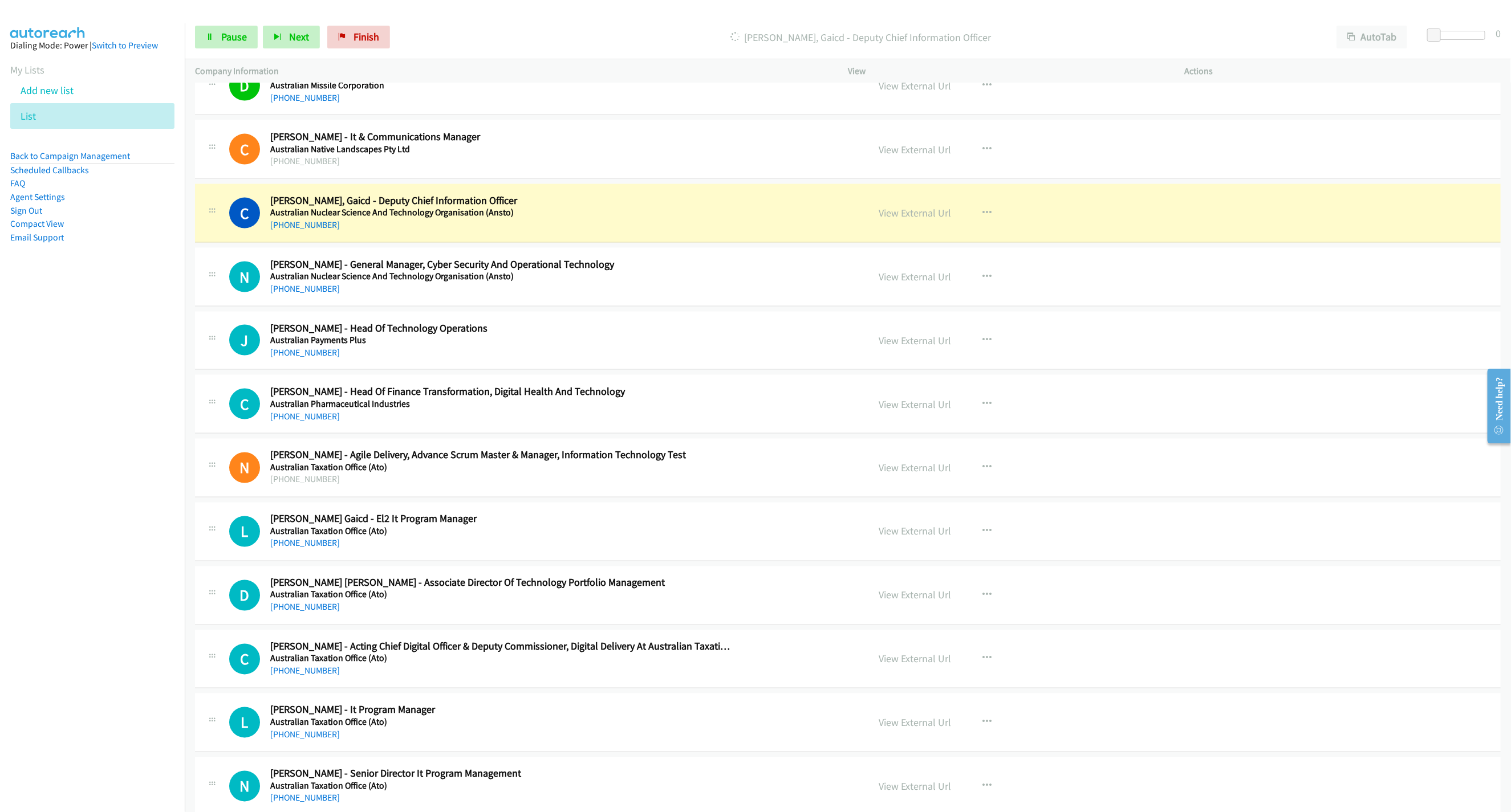
scroll to position [1197, 0]
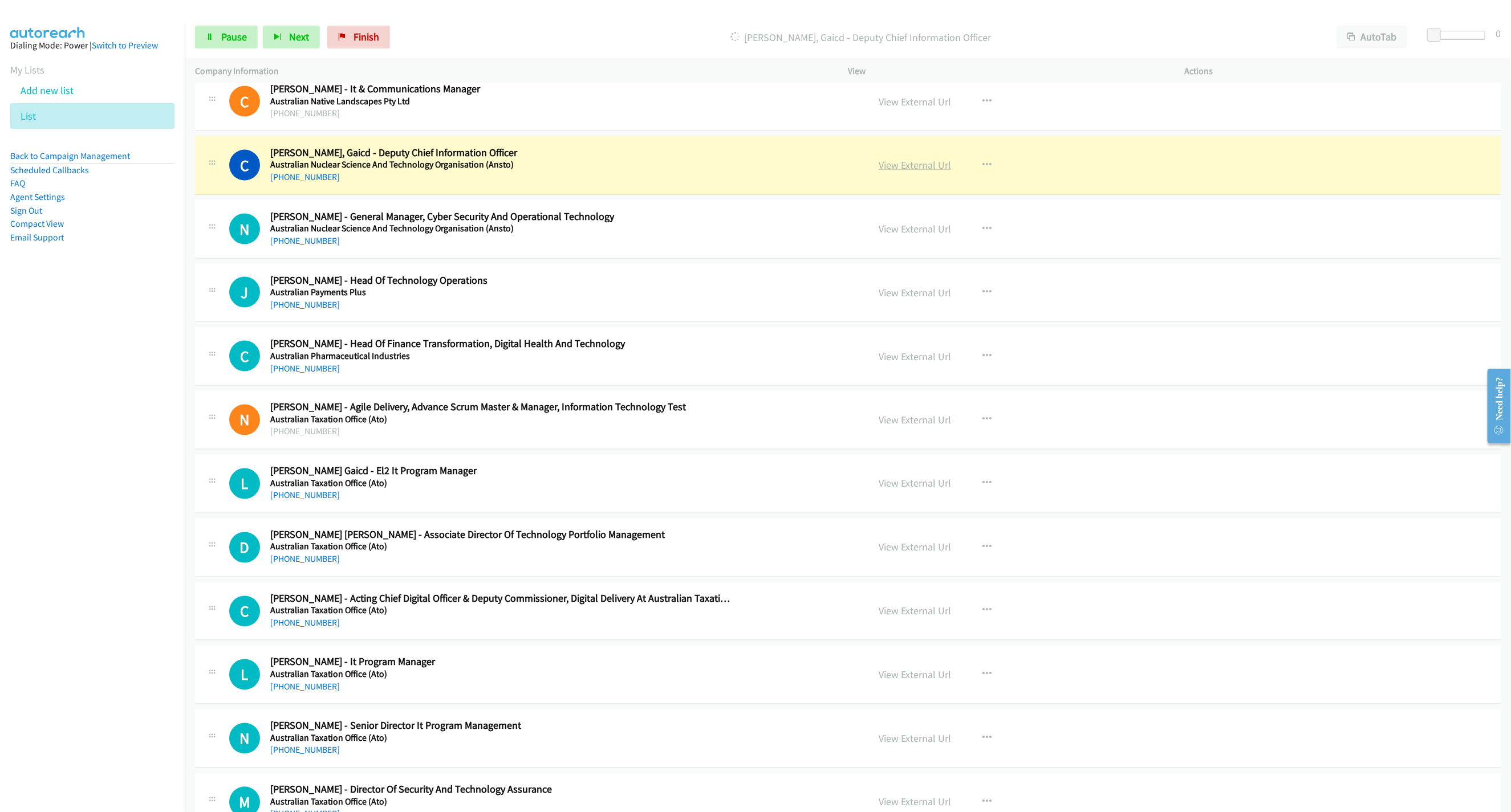
click at [895, 168] on link "View External Url" at bounding box center [914, 165] width 72 height 13
click at [232, 33] on span "Pause" at bounding box center [234, 36] width 25 height 13
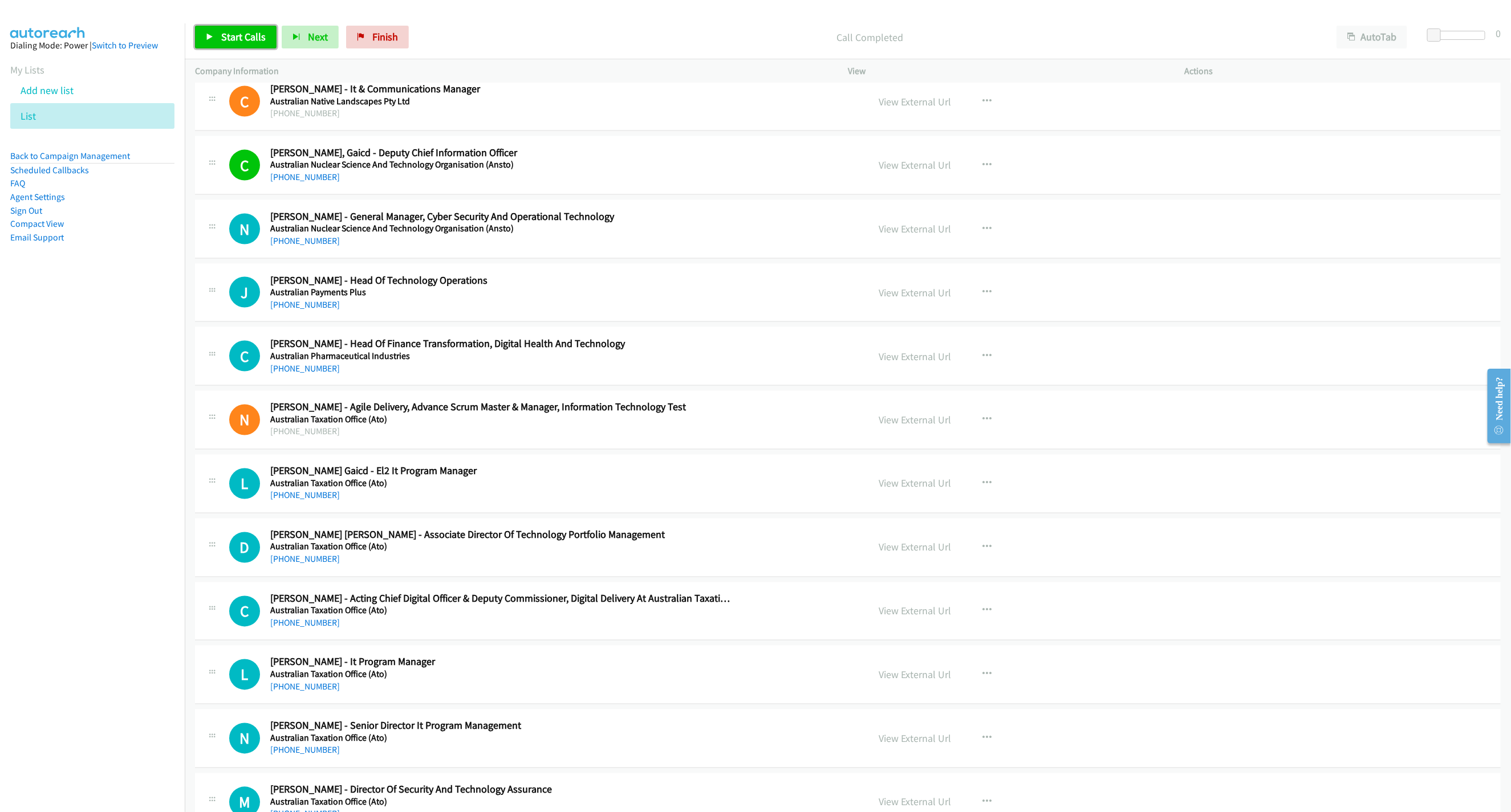
click at [236, 35] on span "Start Calls" at bounding box center [243, 36] width 45 height 13
click at [206, 24] on div "Start Calls Pause Next Finish Call Completed AutoTab AutoTab 0" at bounding box center [848, 37] width 1326 height 44
click at [212, 26] on link "Pause" at bounding box center [226, 36] width 63 height 23
click at [249, 38] on span "Start Calls" at bounding box center [243, 36] width 45 height 13
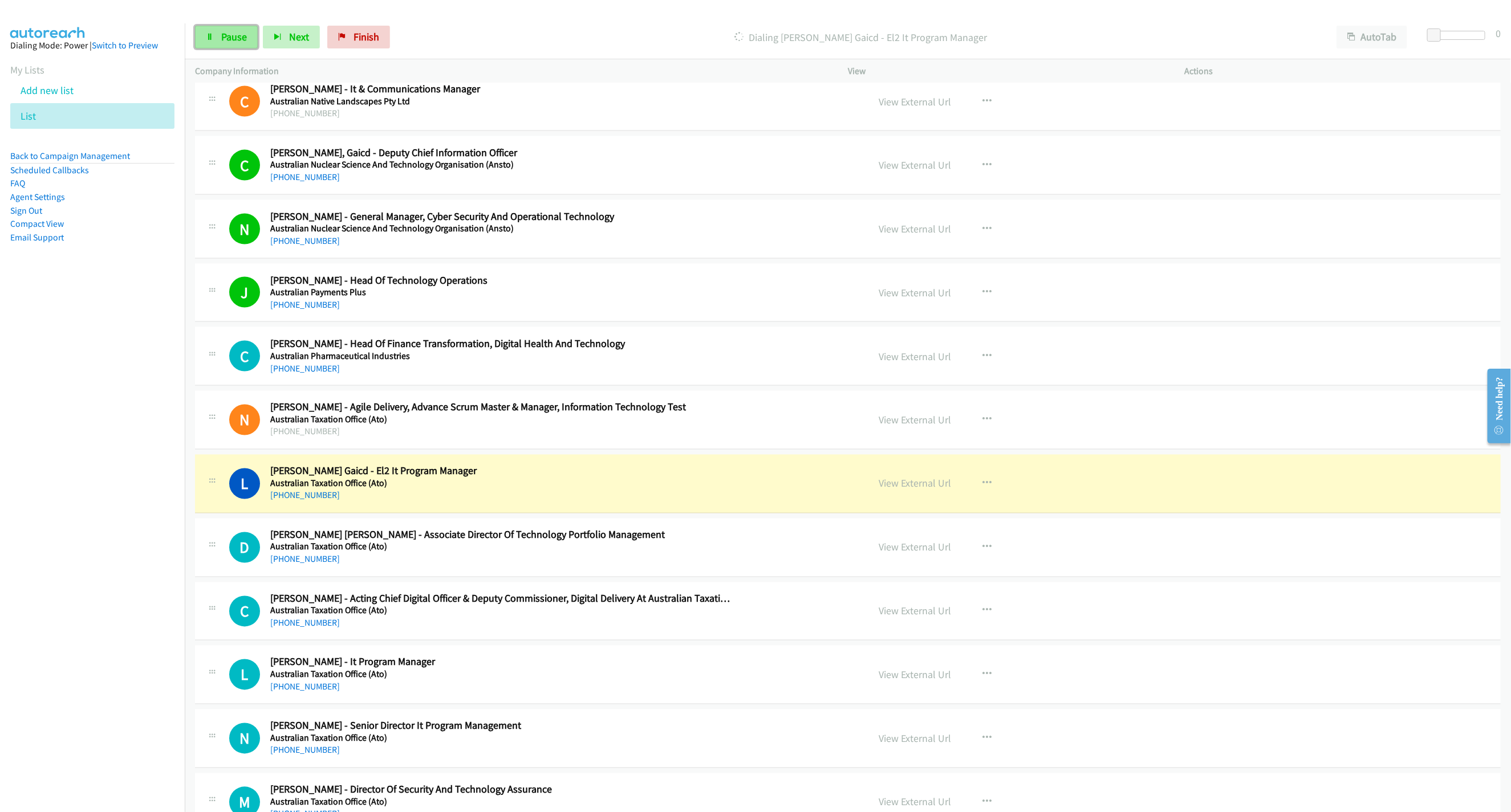
click at [249, 38] on link "Pause" at bounding box center [226, 36] width 63 height 23
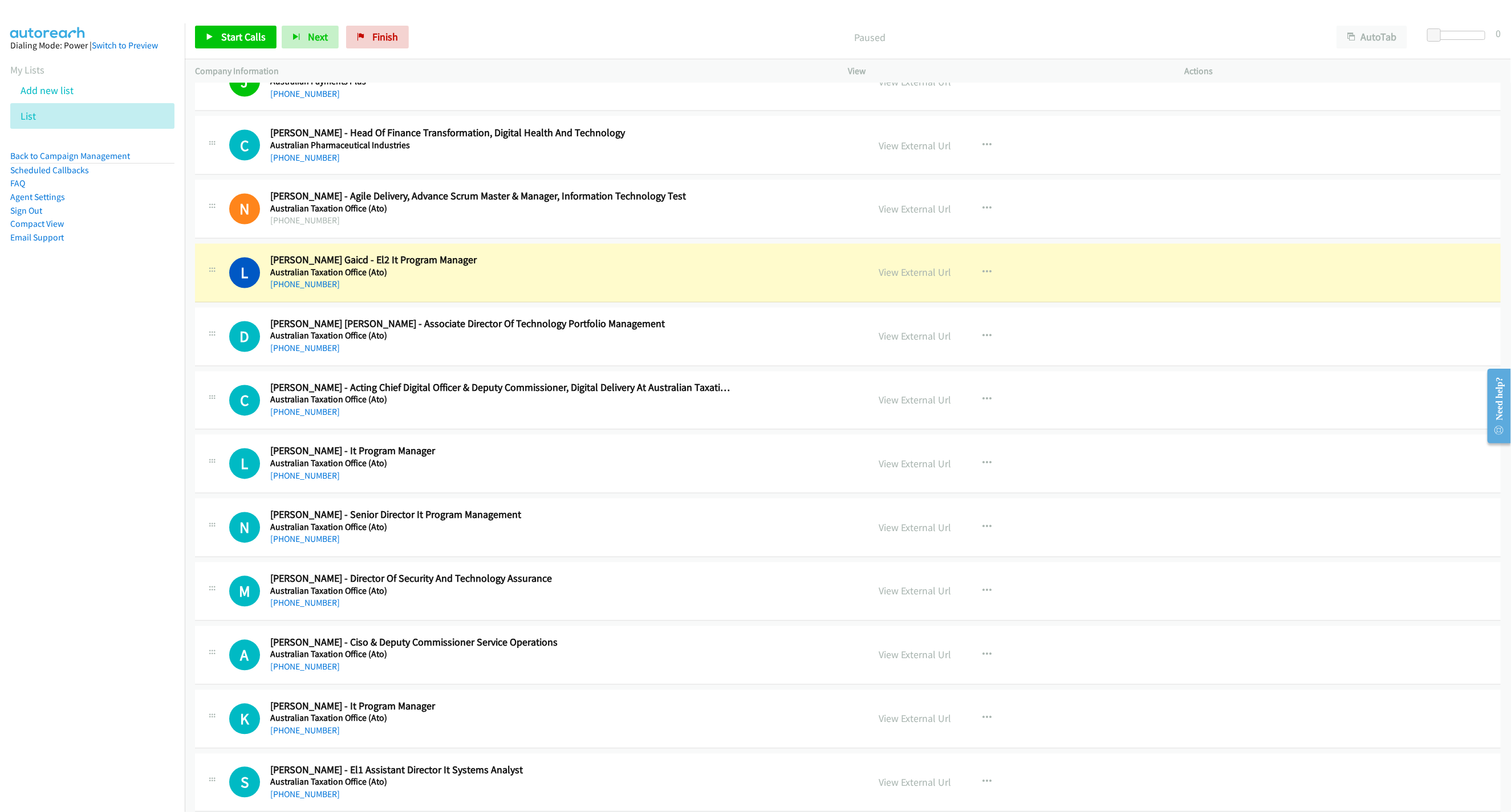
scroll to position [1539, 0]
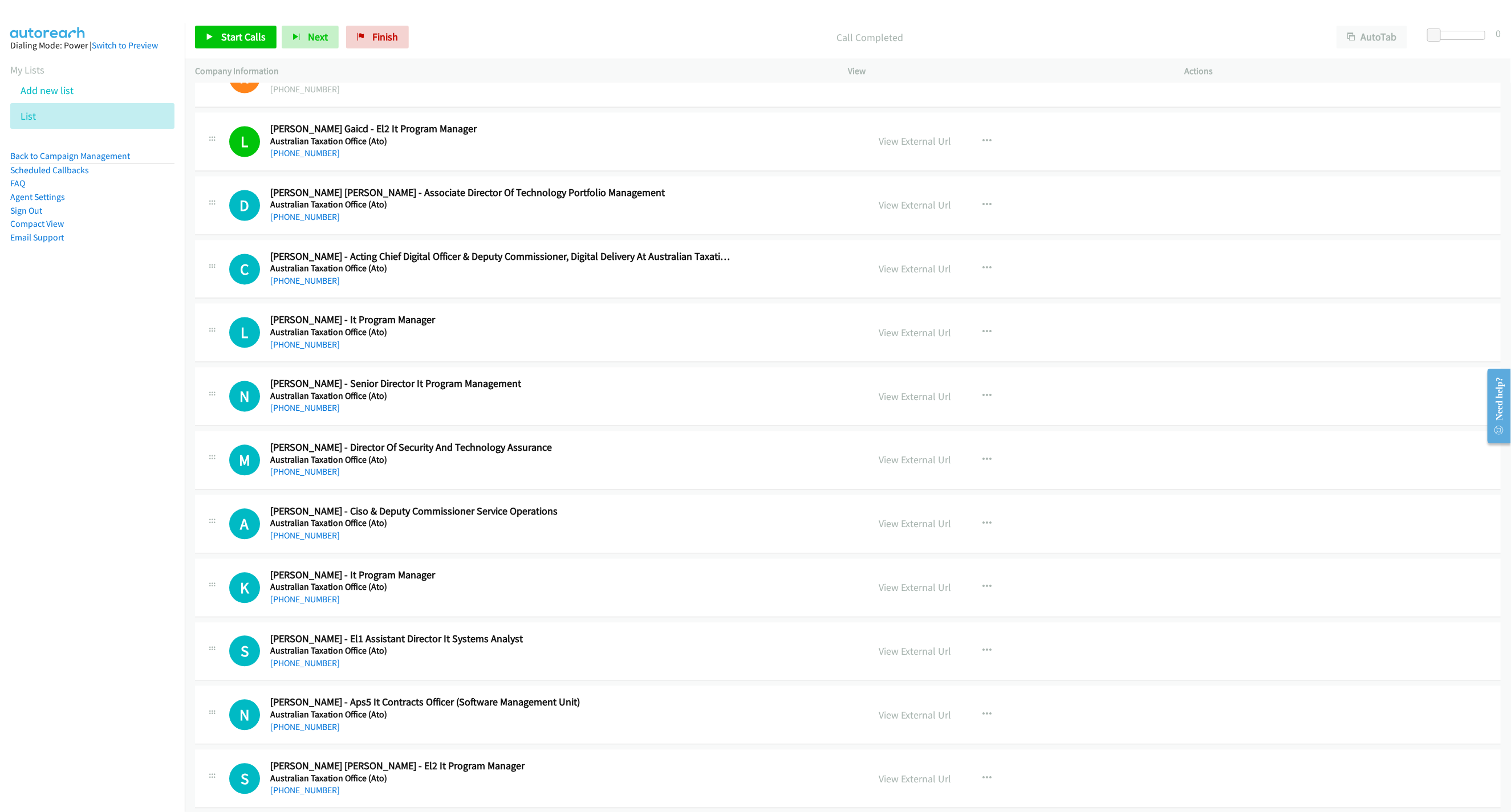
click at [225, 52] on div "Start Calls Pause Next Finish Call Completed AutoTab AutoTab 0" at bounding box center [848, 37] width 1326 height 44
click at [230, 43] on span "Start Calls" at bounding box center [243, 36] width 45 height 13
click at [239, 33] on span "Pause" at bounding box center [234, 36] width 25 height 13
click at [249, 39] on span "Start Calls" at bounding box center [243, 36] width 45 height 13
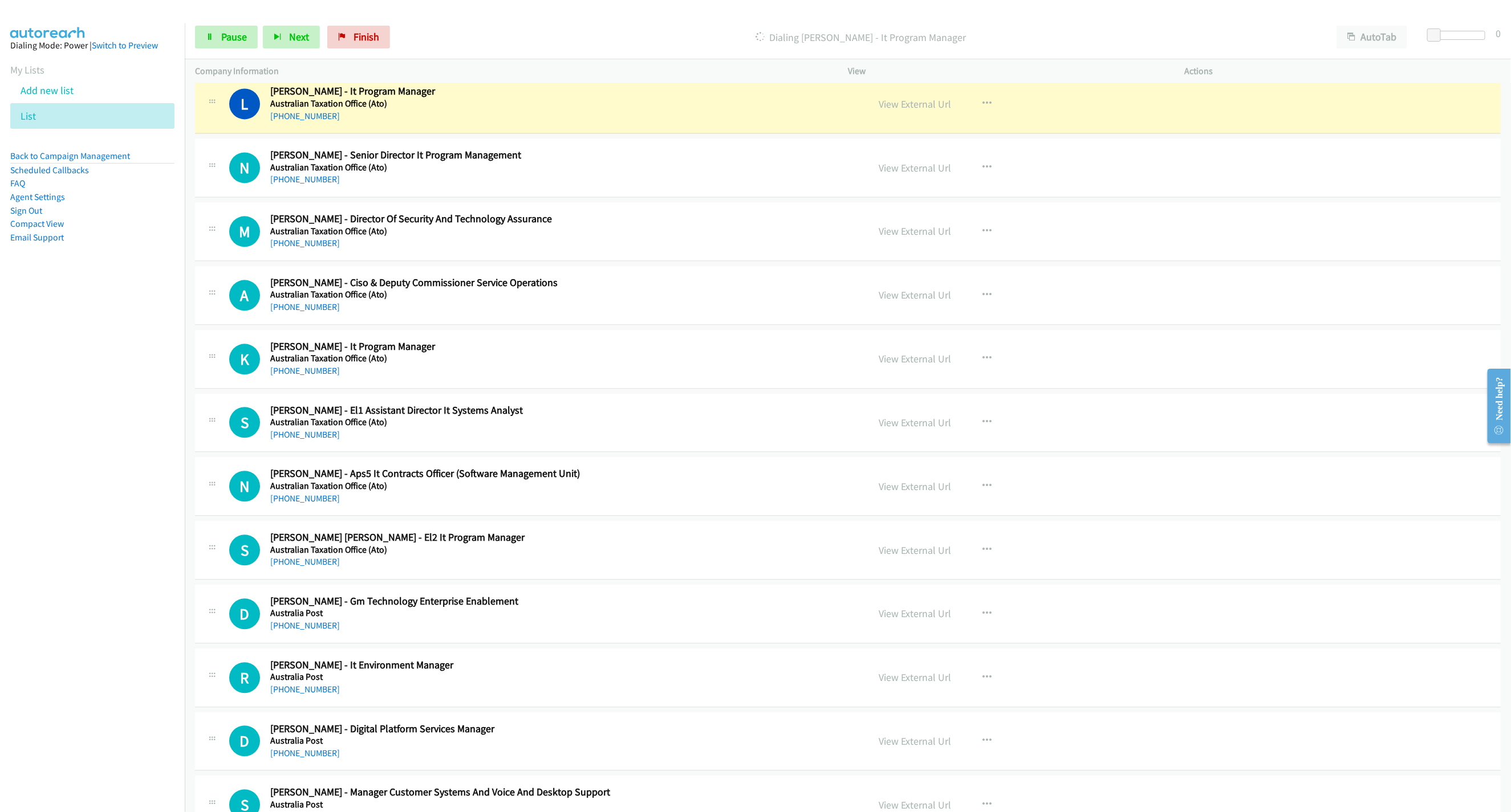
scroll to position [1710, 0]
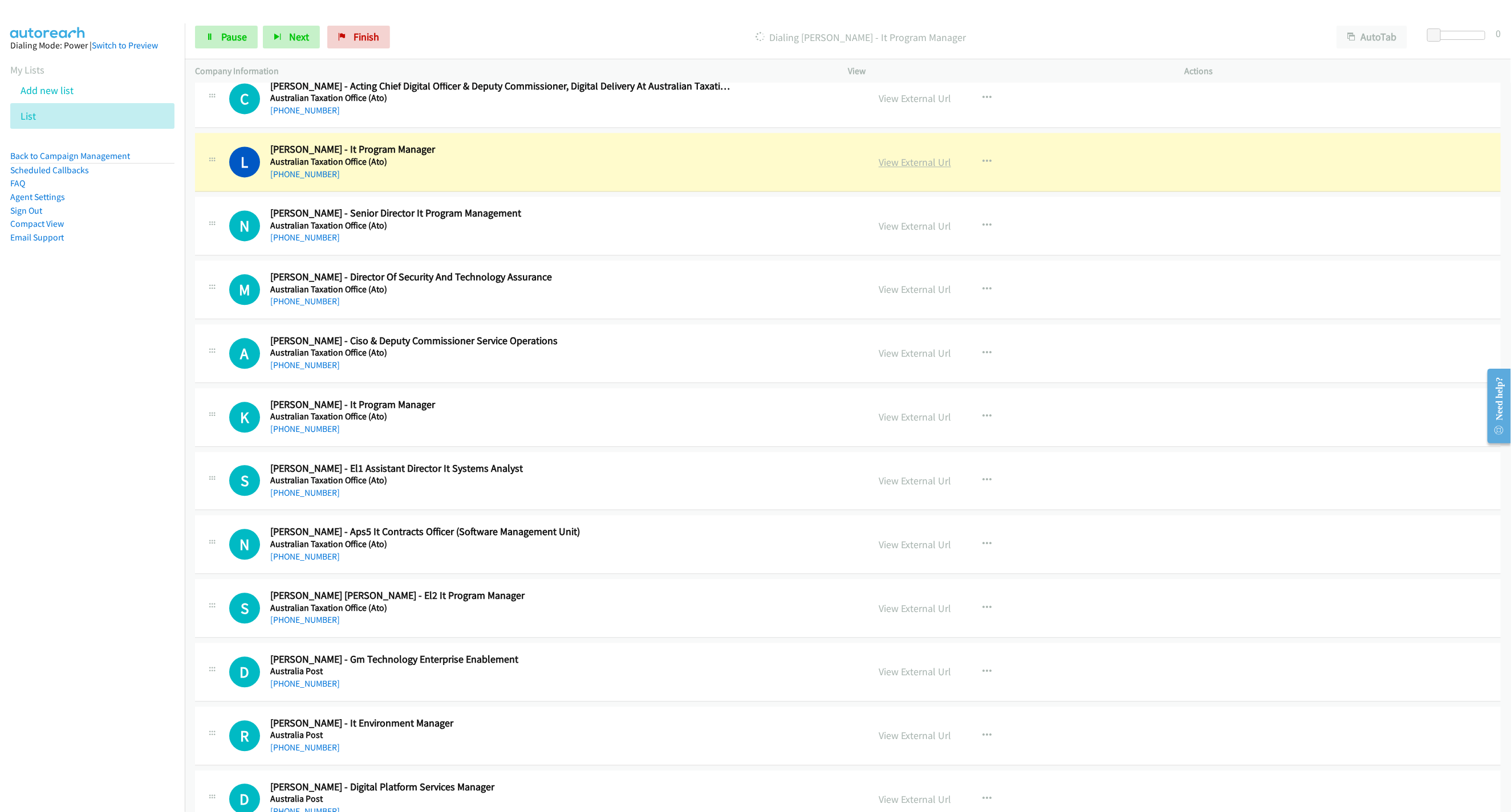
click at [908, 169] on link "View External Url" at bounding box center [914, 161] width 72 height 13
click at [223, 45] on link "Pause" at bounding box center [226, 36] width 63 height 23
click at [972, 171] on button "button" at bounding box center [987, 161] width 31 height 23
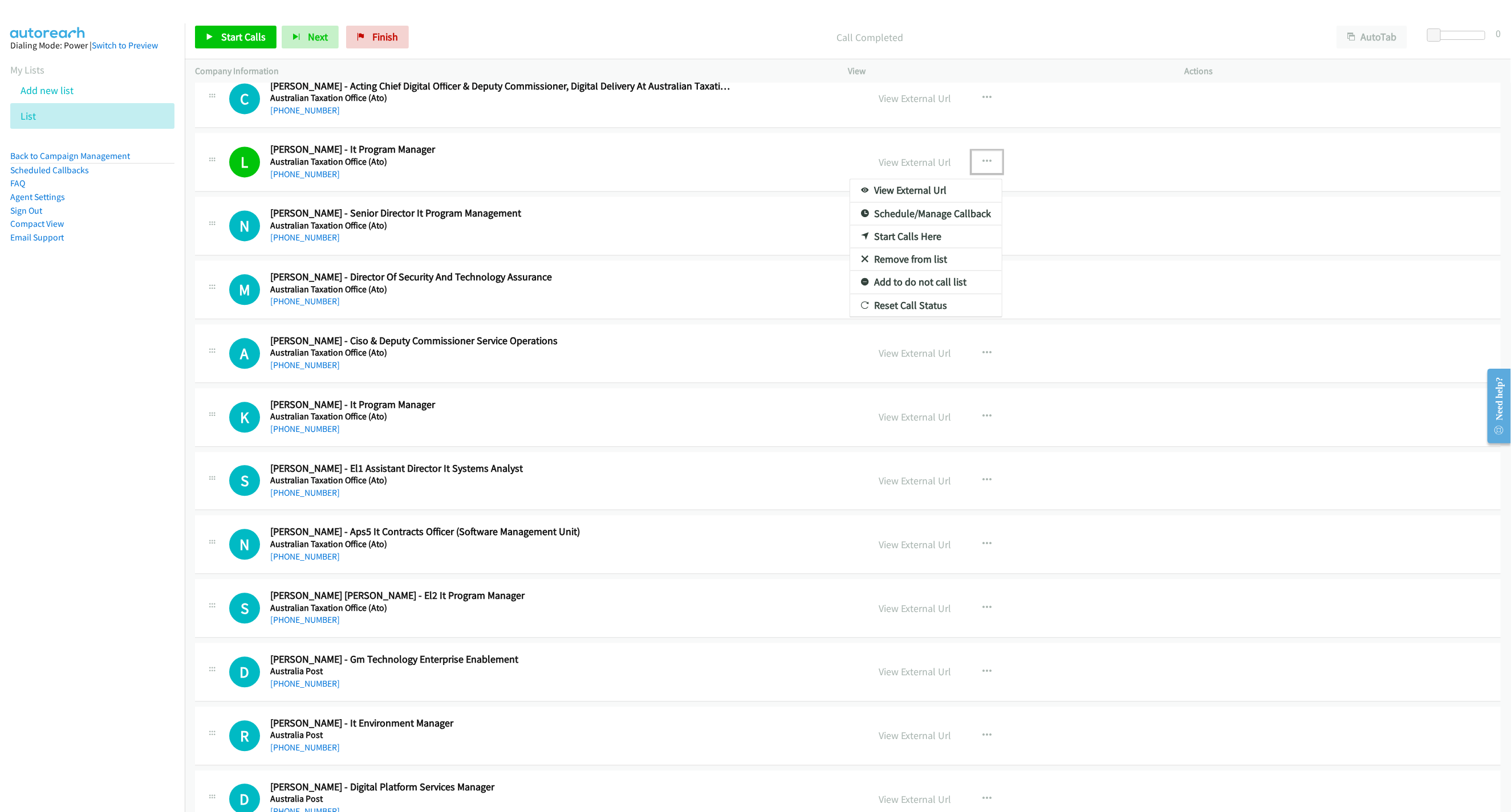
click at [214, 41] on div at bounding box center [755, 406] width 1511 height 812
click at [209, 32] on link "Start Calls" at bounding box center [236, 36] width 82 height 23
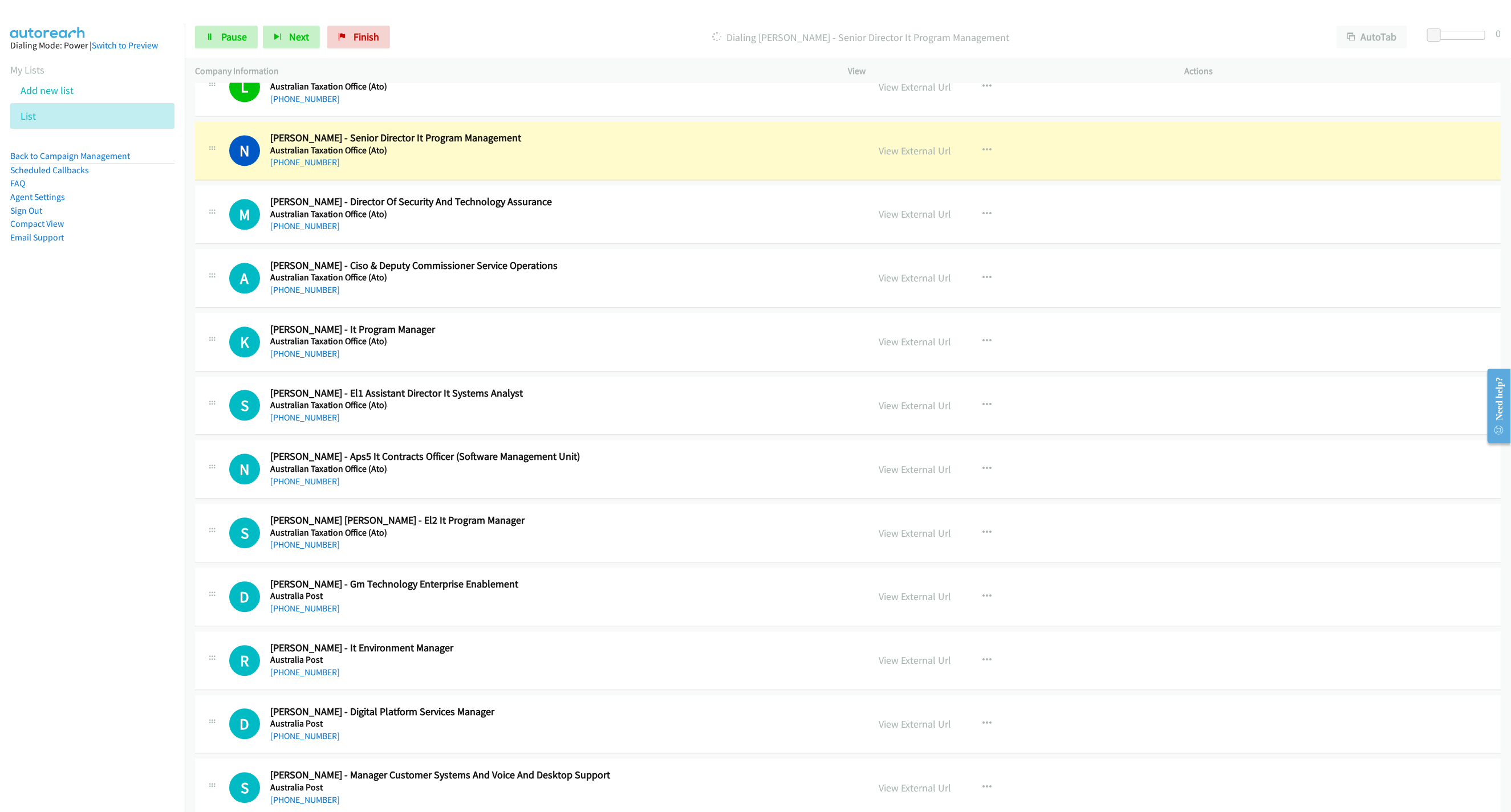
scroll to position [1795, 0]
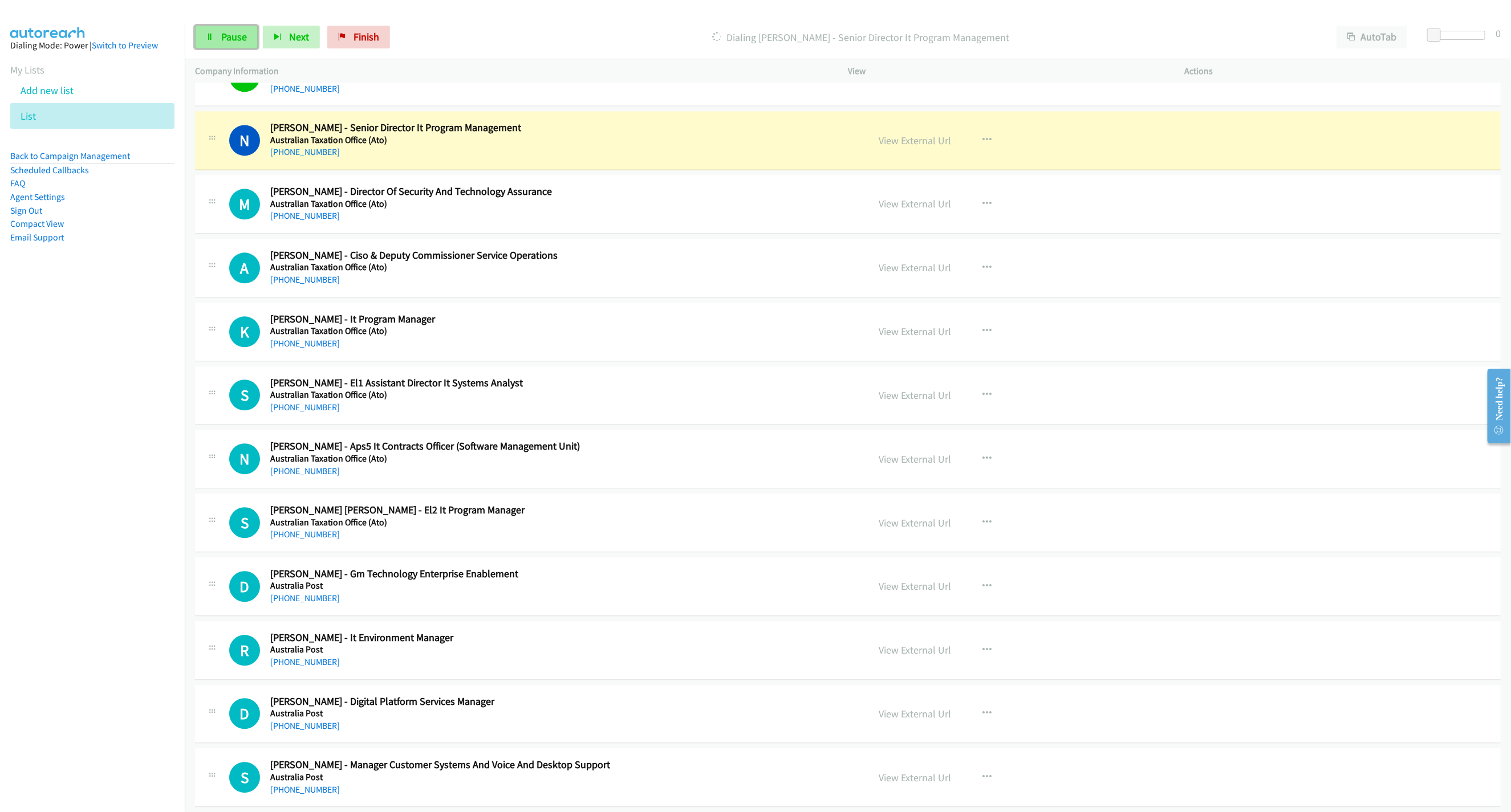
click at [240, 36] on span "Pause" at bounding box center [234, 36] width 25 height 13
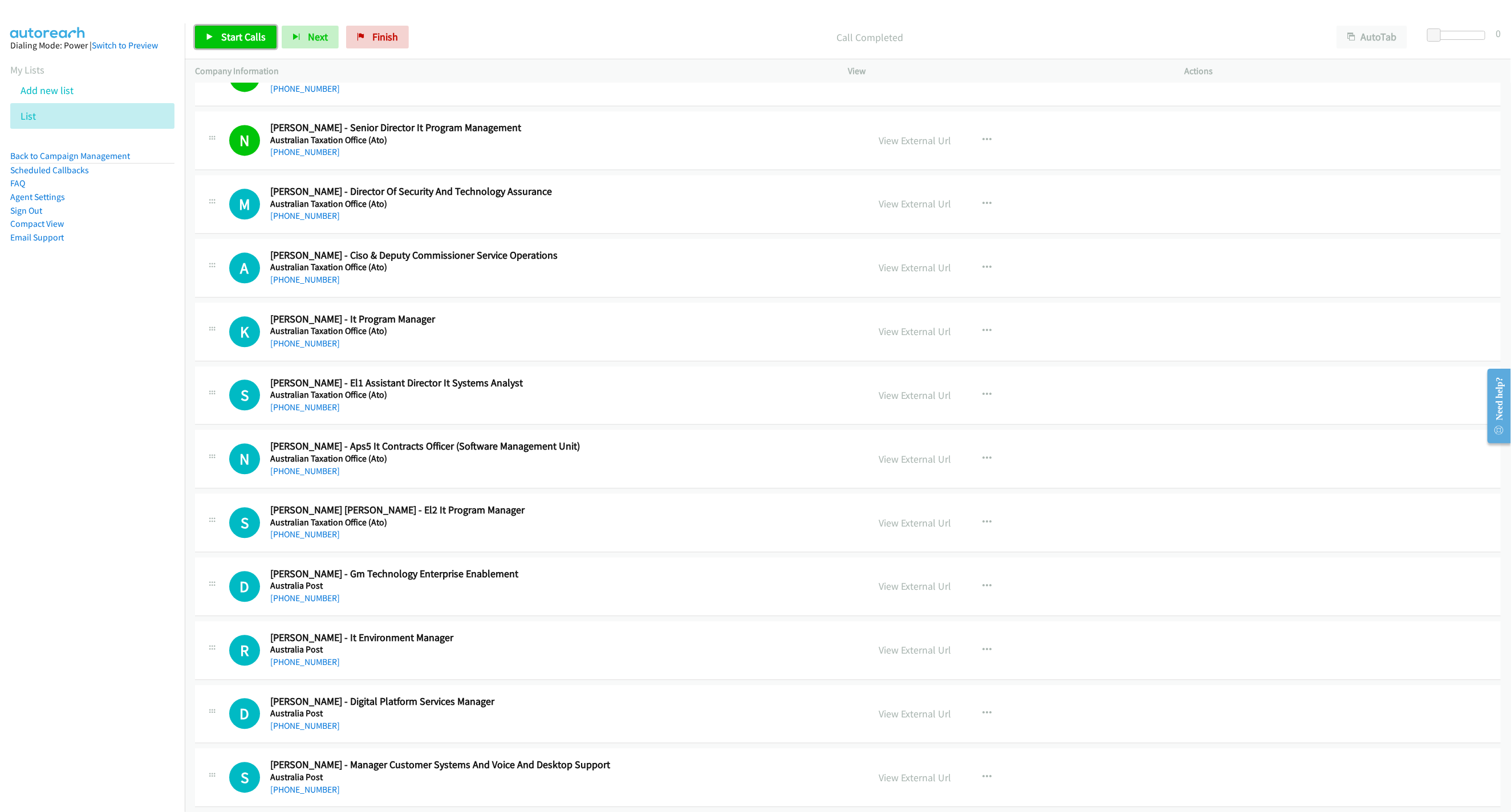
click at [233, 35] on span "Start Calls" at bounding box center [243, 36] width 45 height 13
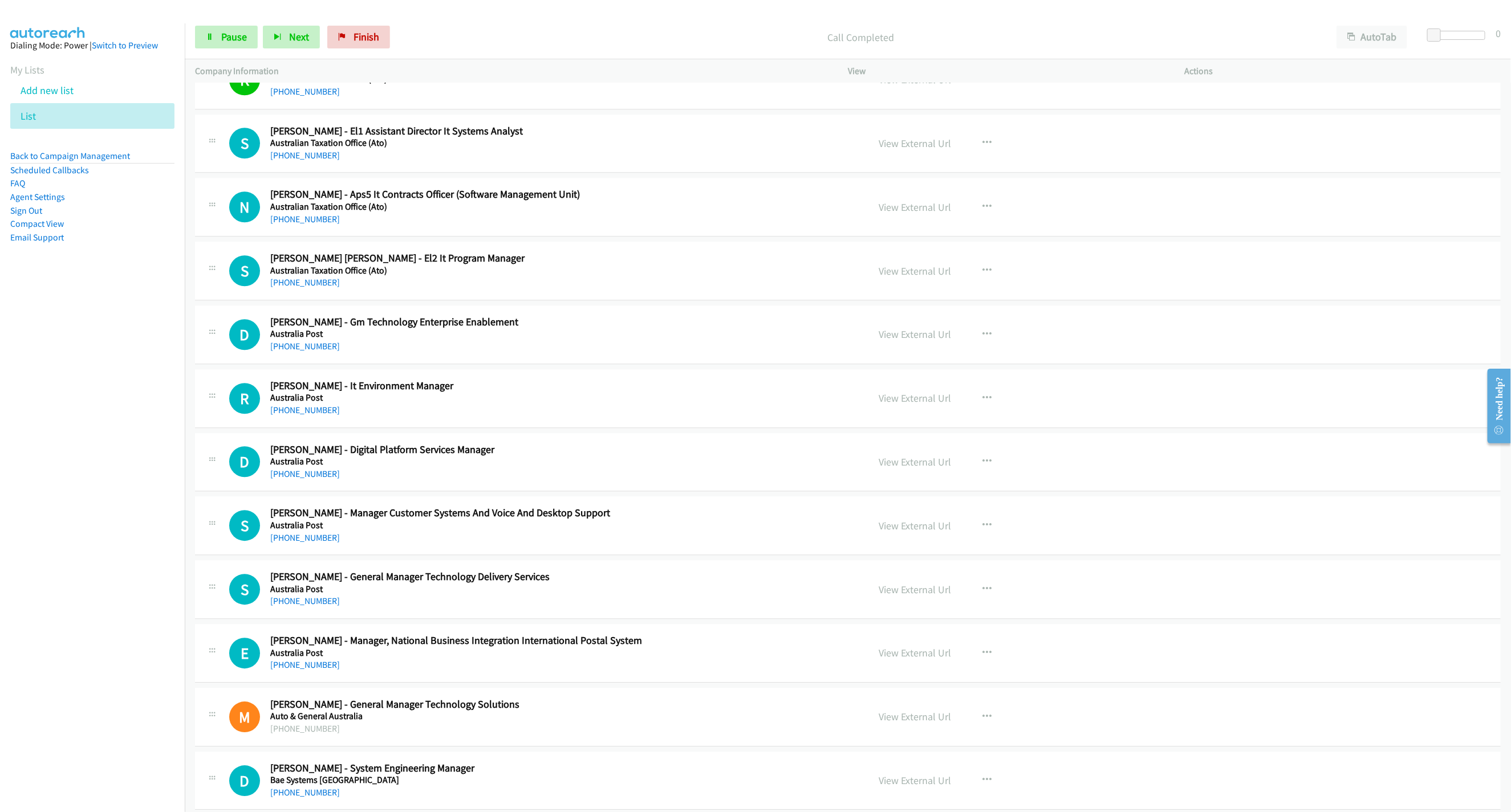
scroll to position [2052, 0]
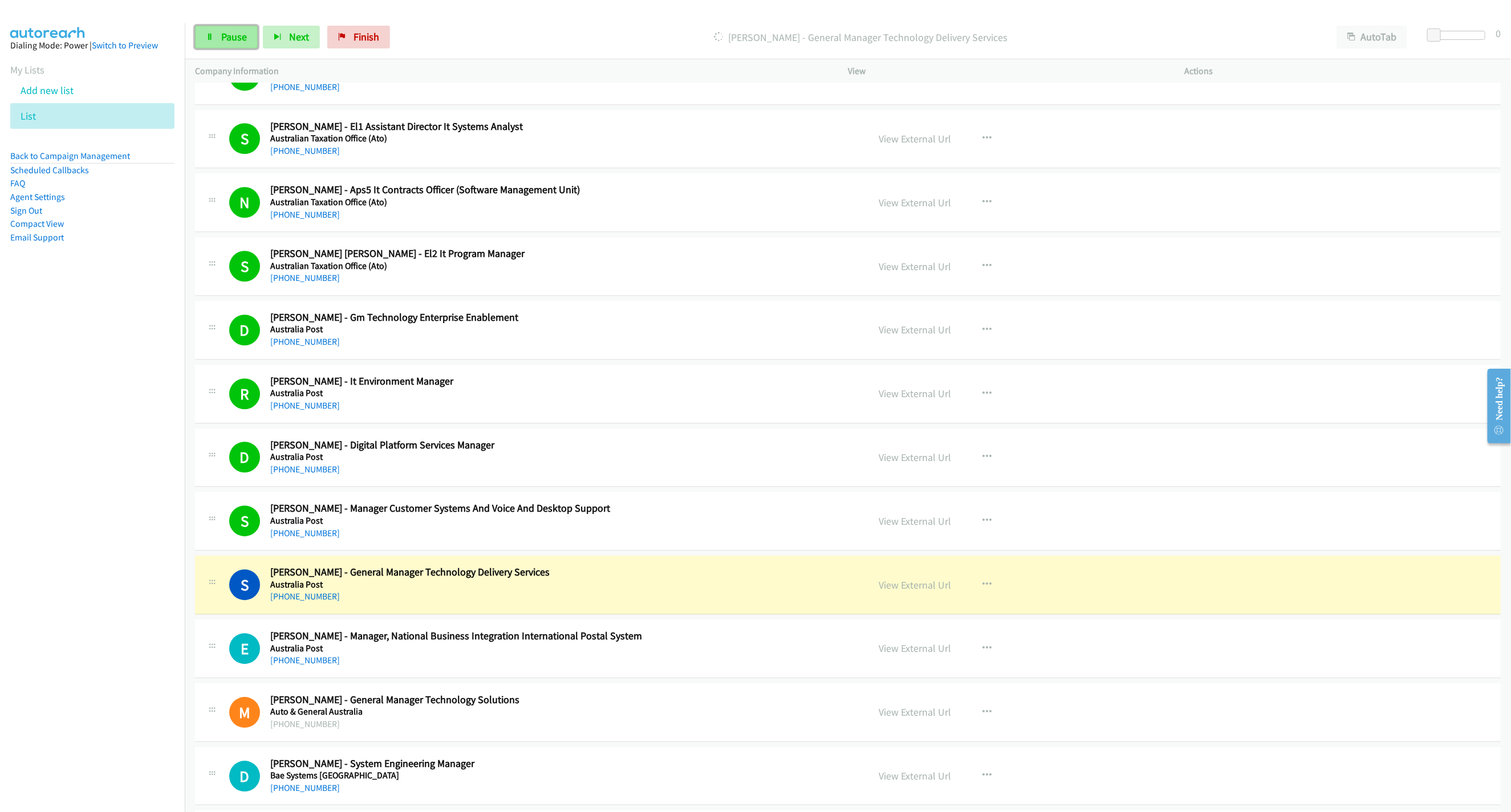
click at [214, 38] on link "Pause" at bounding box center [226, 36] width 63 height 23
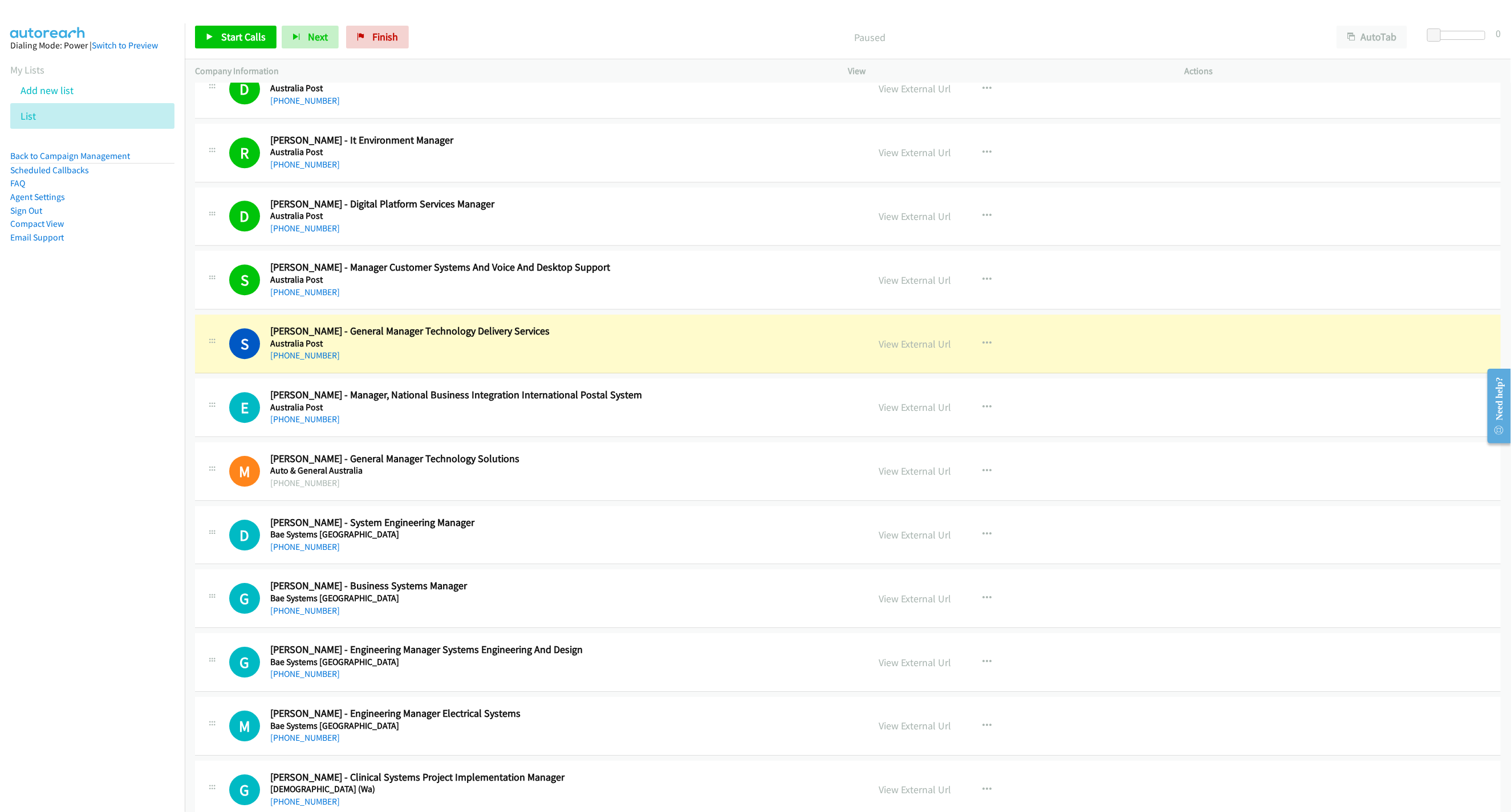
scroll to position [2393, 0]
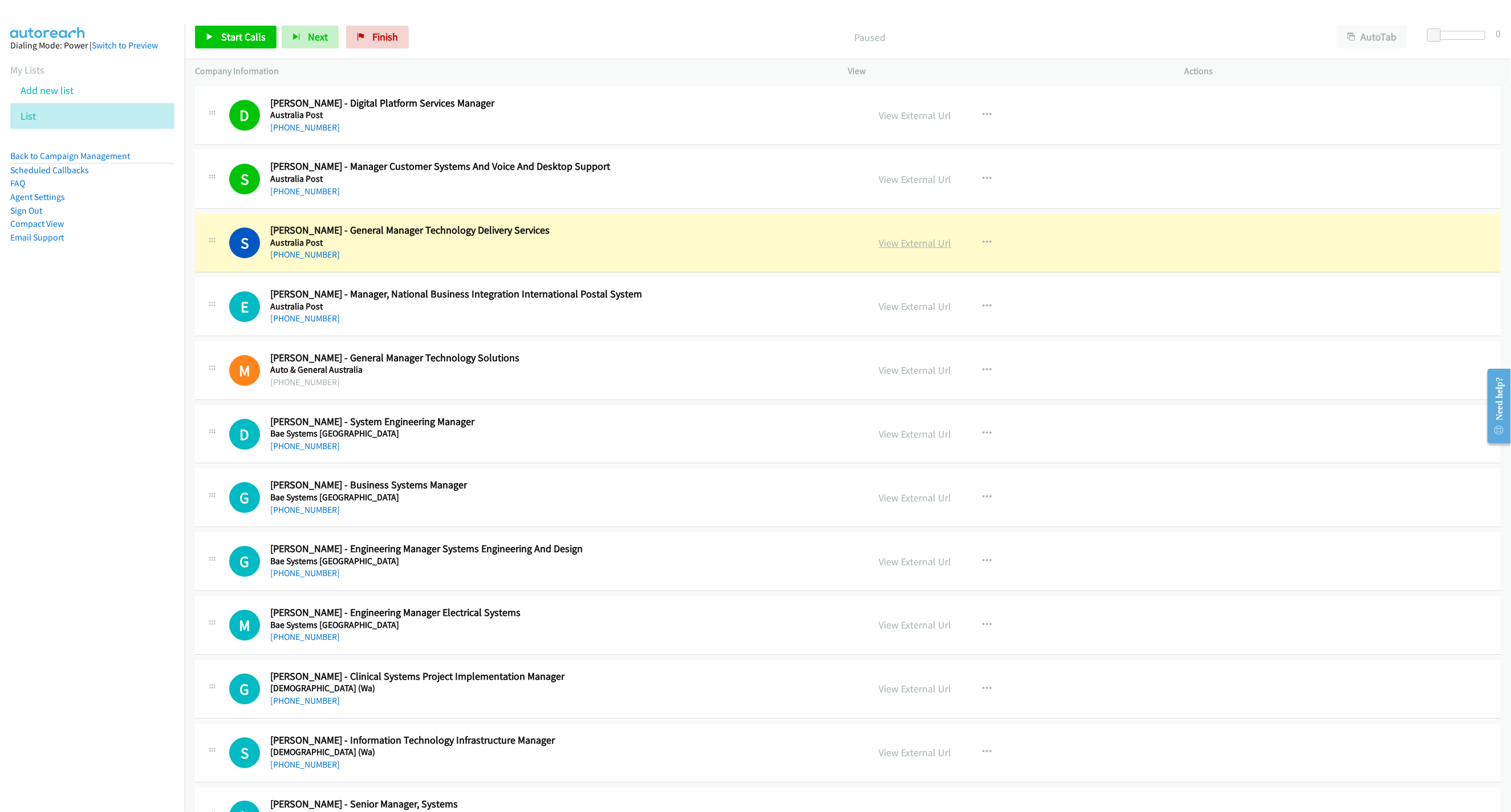
click at [927, 249] on link "View External Url" at bounding box center [914, 243] width 72 height 13
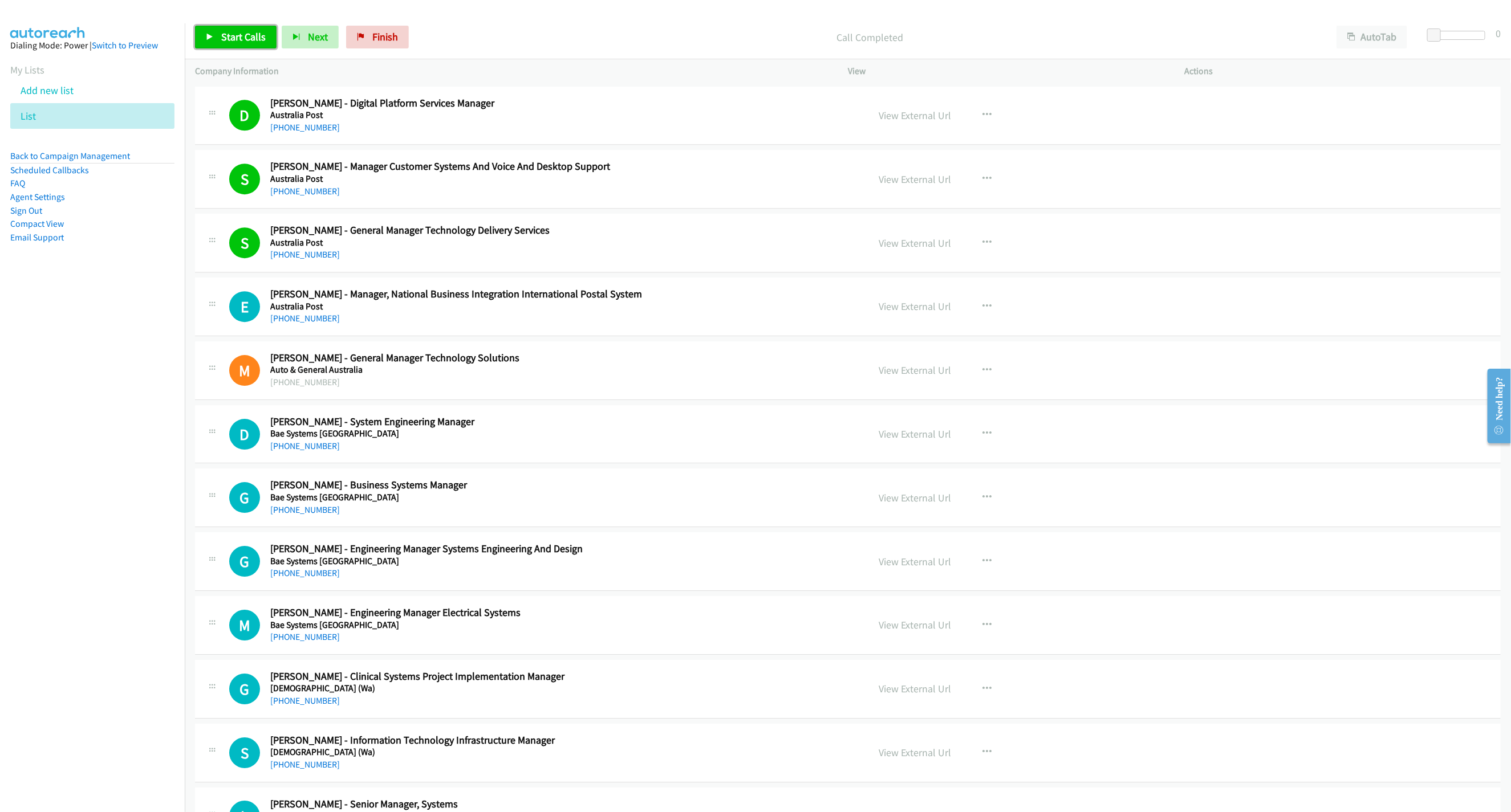
click at [232, 34] on span "Start Calls" at bounding box center [243, 36] width 45 height 13
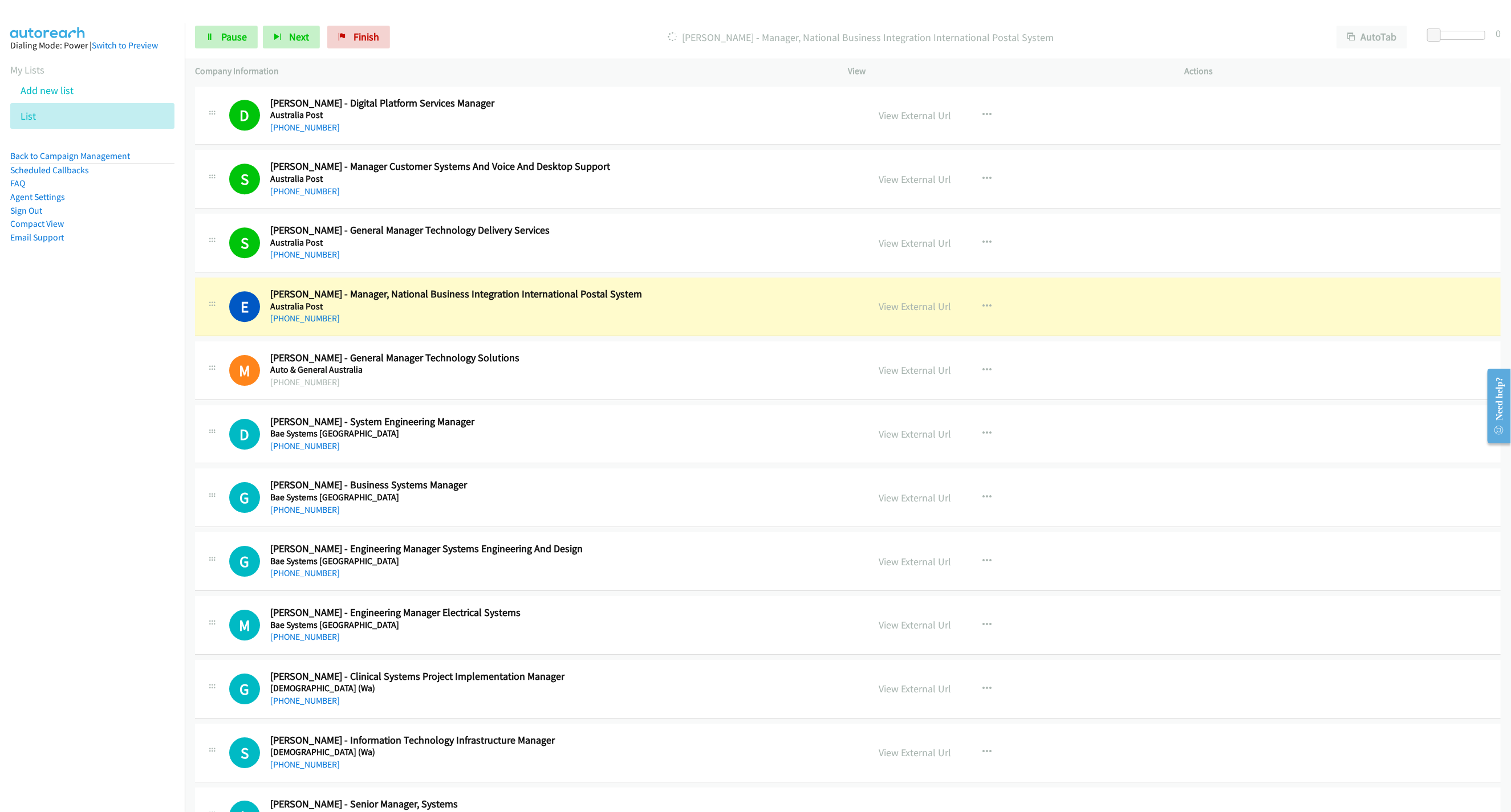
click at [731, 325] on div "[PHONE_NUMBER]" at bounding box center [502, 319] width 465 height 14
click at [917, 313] on link "View External Url" at bounding box center [914, 306] width 72 height 13
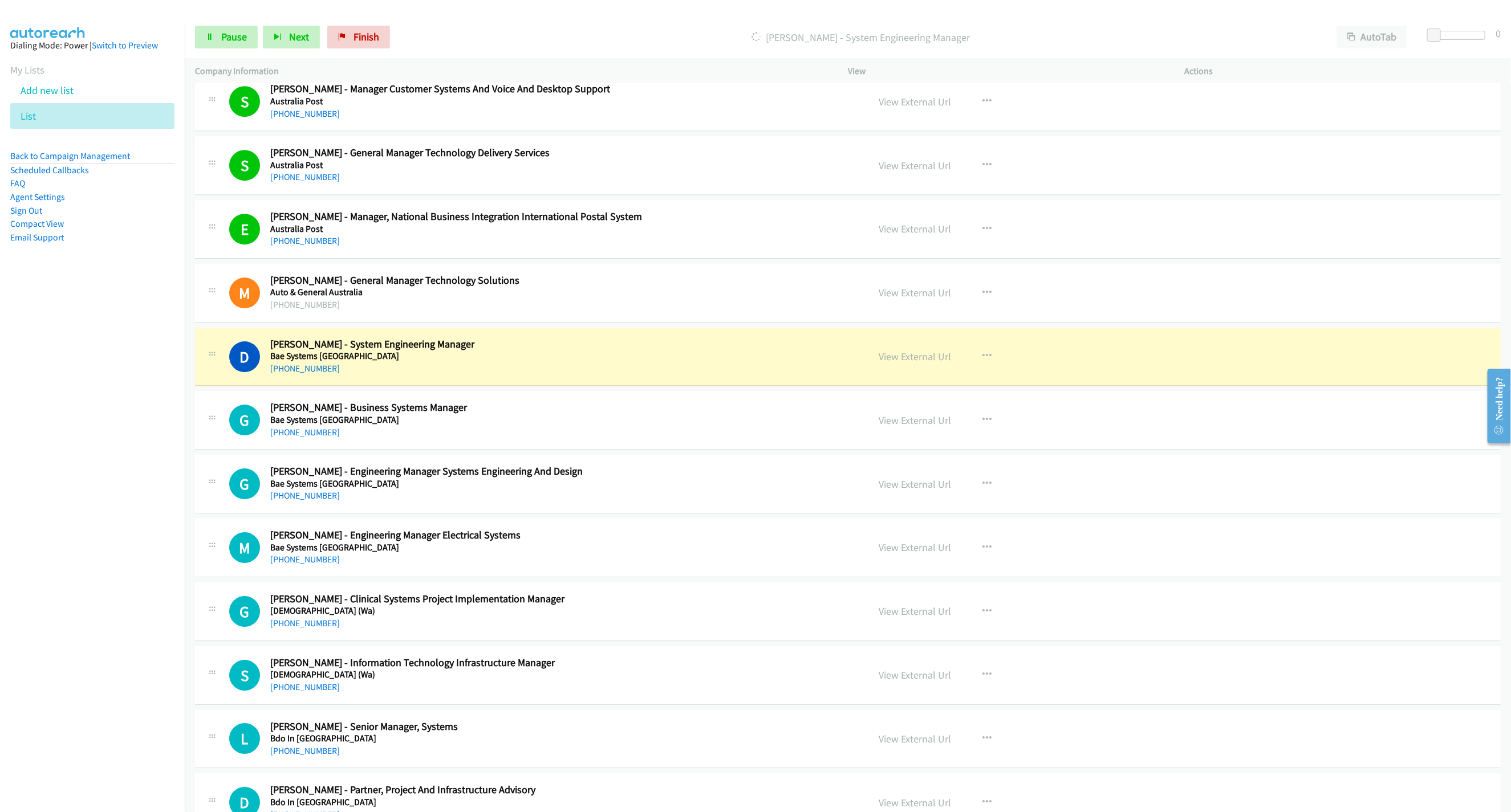
scroll to position [2479, 0]
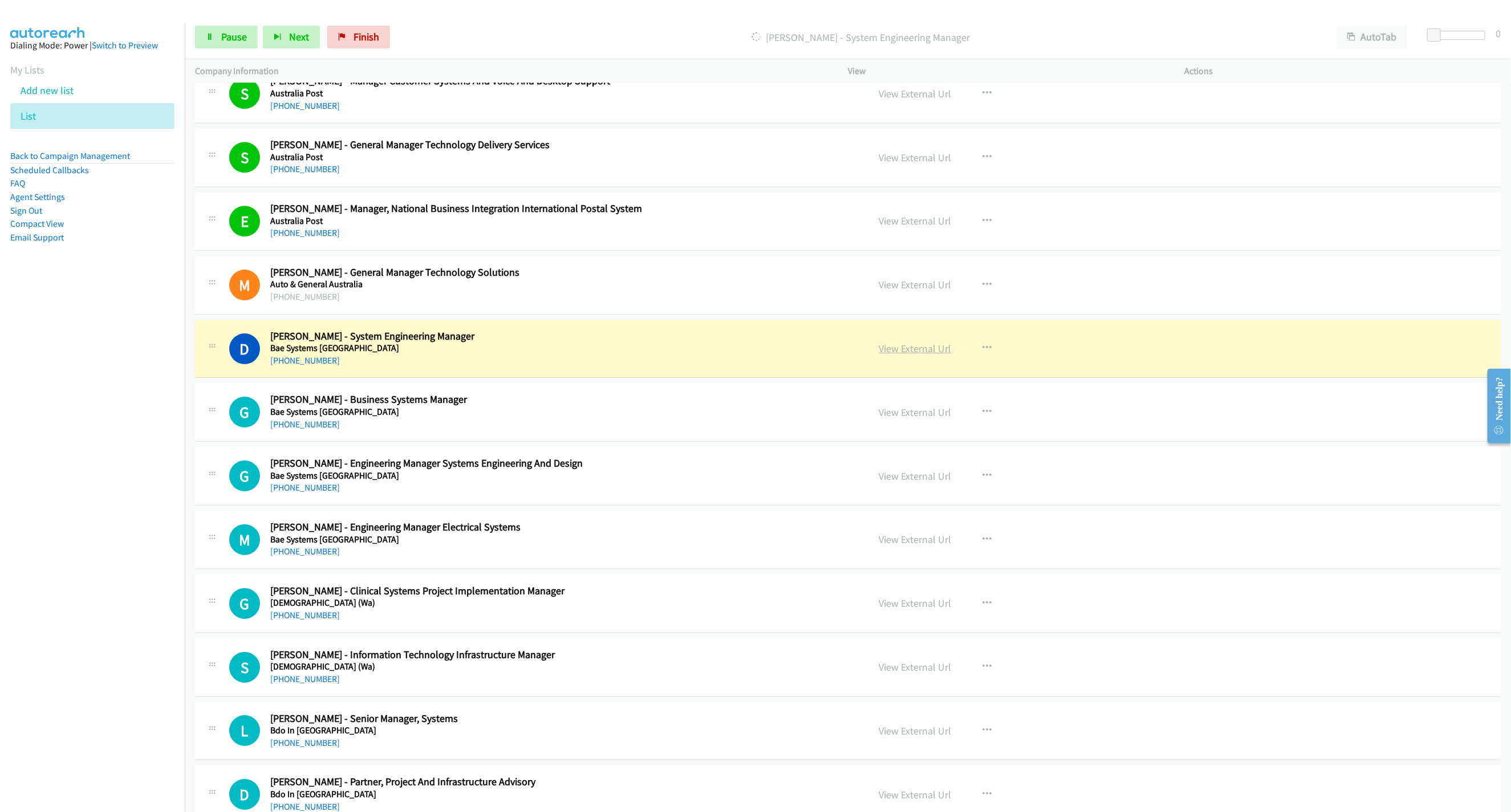
click at [908, 355] on link "View External Url" at bounding box center [914, 348] width 72 height 13
click at [219, 32] on link "Pause" at bounding box center [226, 36] width 63 height 23
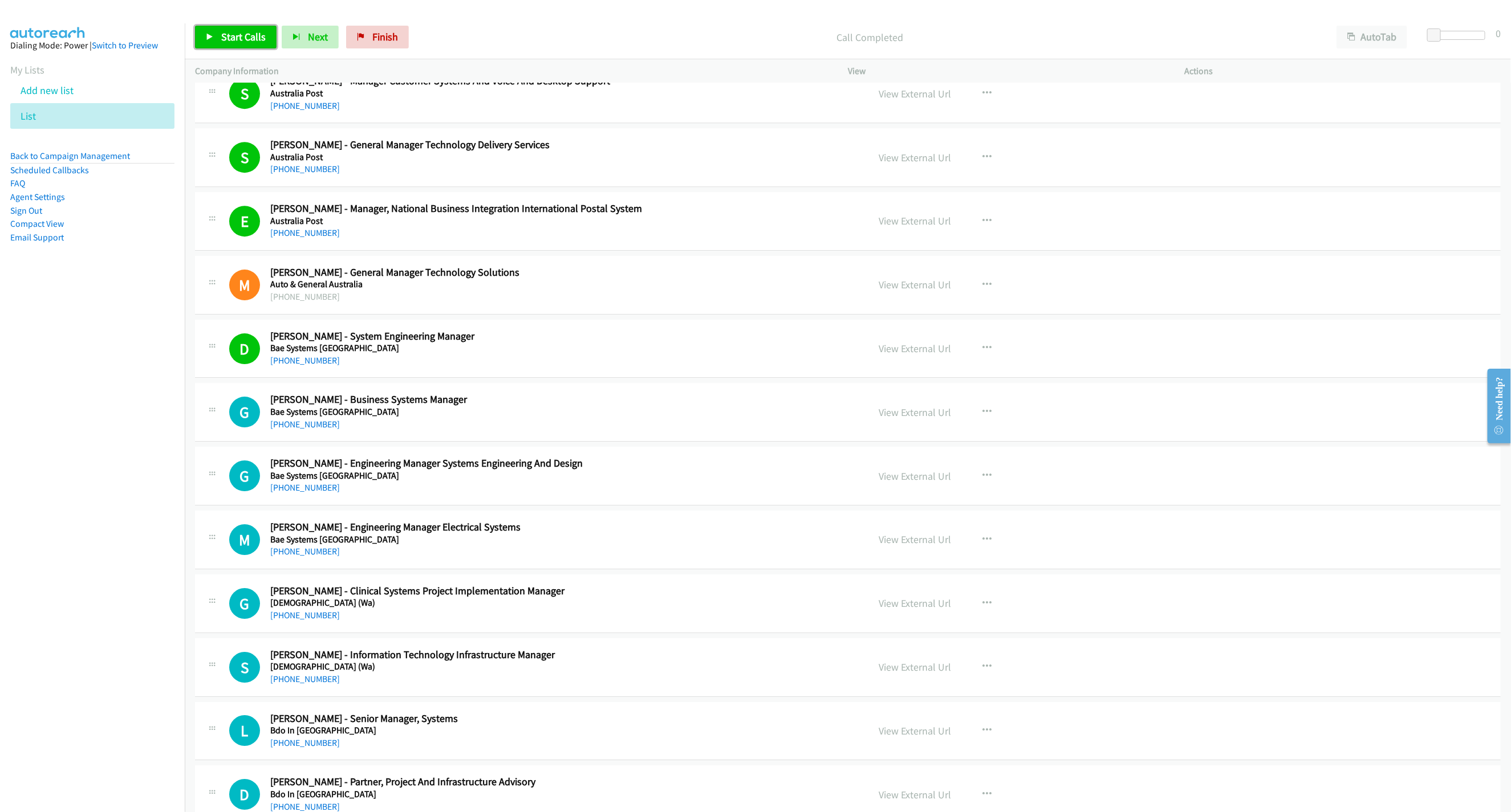
click at [230, 46] on link "Start Calls" at bounding box center [236, 36] width 82 height 23
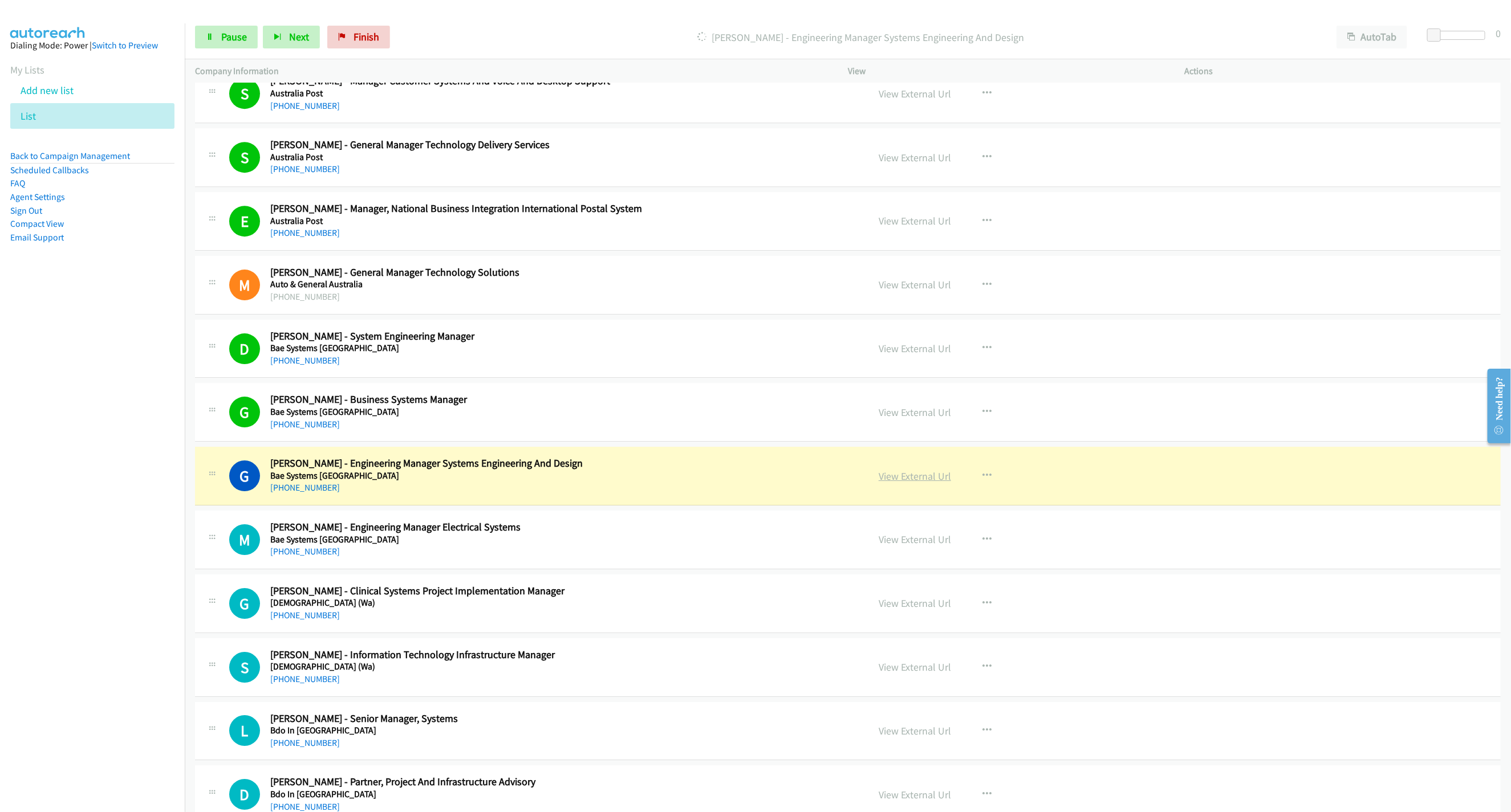
click at [904, 483] on link "View External Url" at bounding box center [914, 476] width 72 height 13
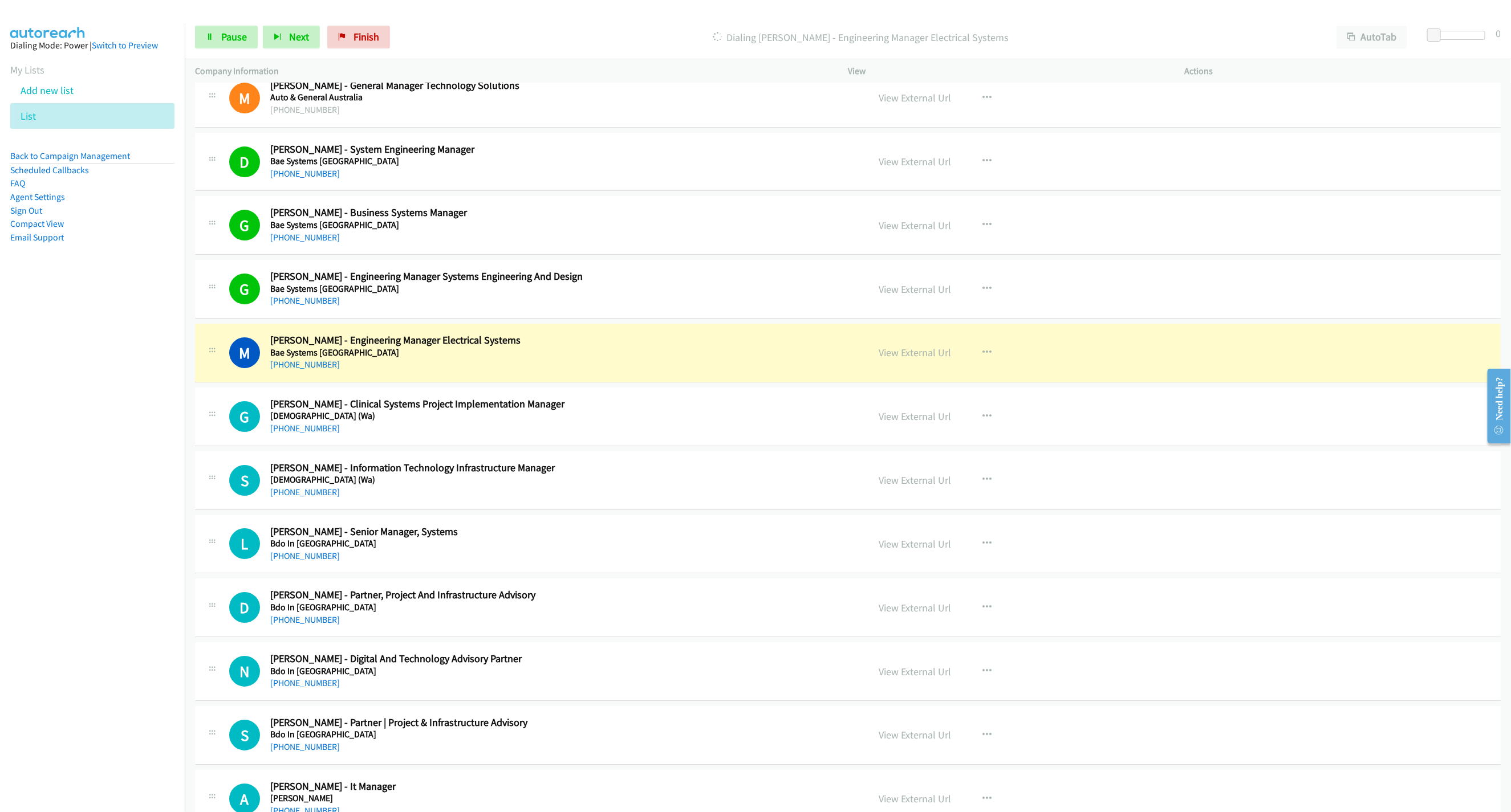
scroll to position [2736, 0]
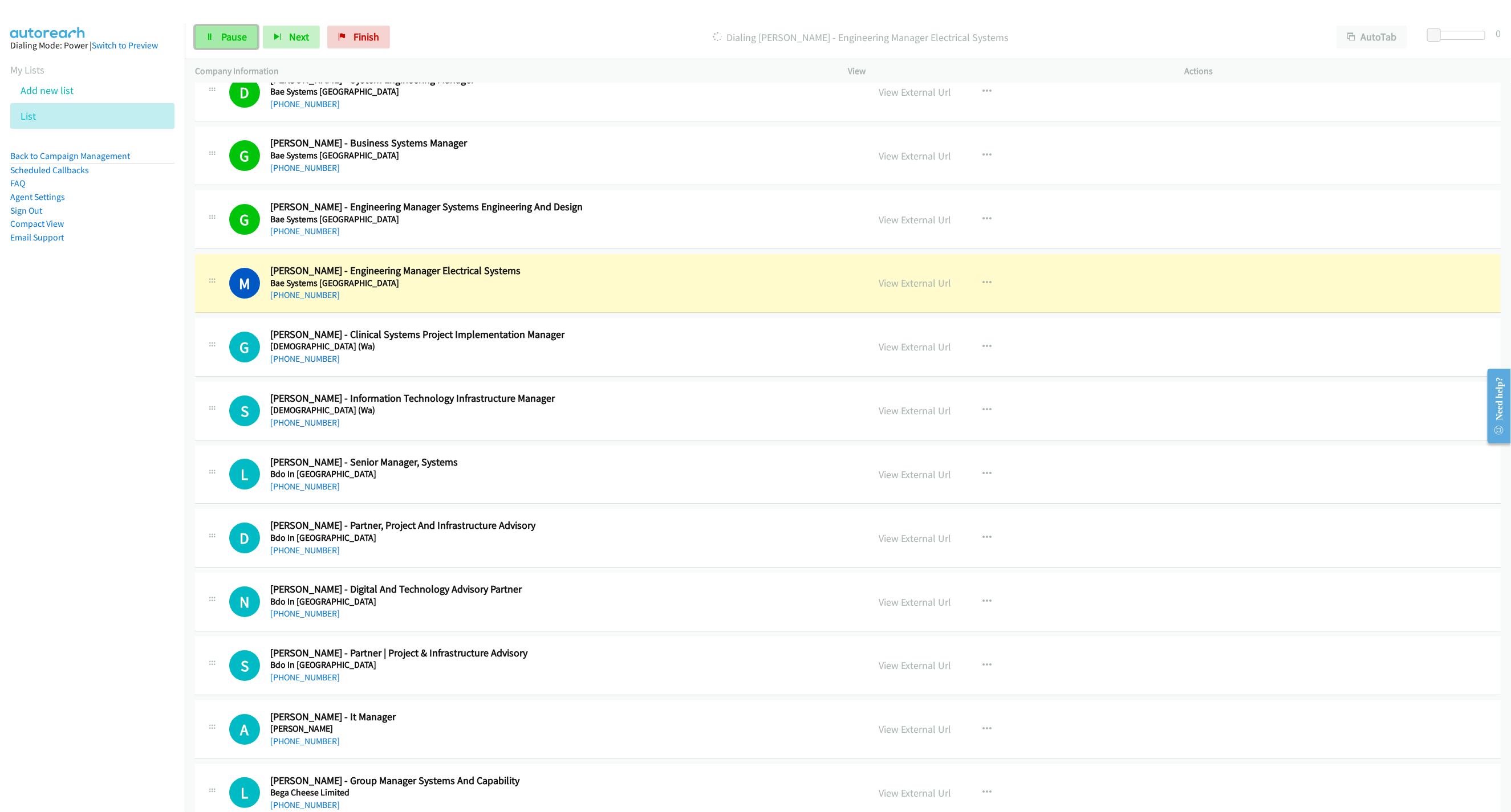
click at [243, 41] on span "Pause" at bounding box center [234, 36] width 25 height 13
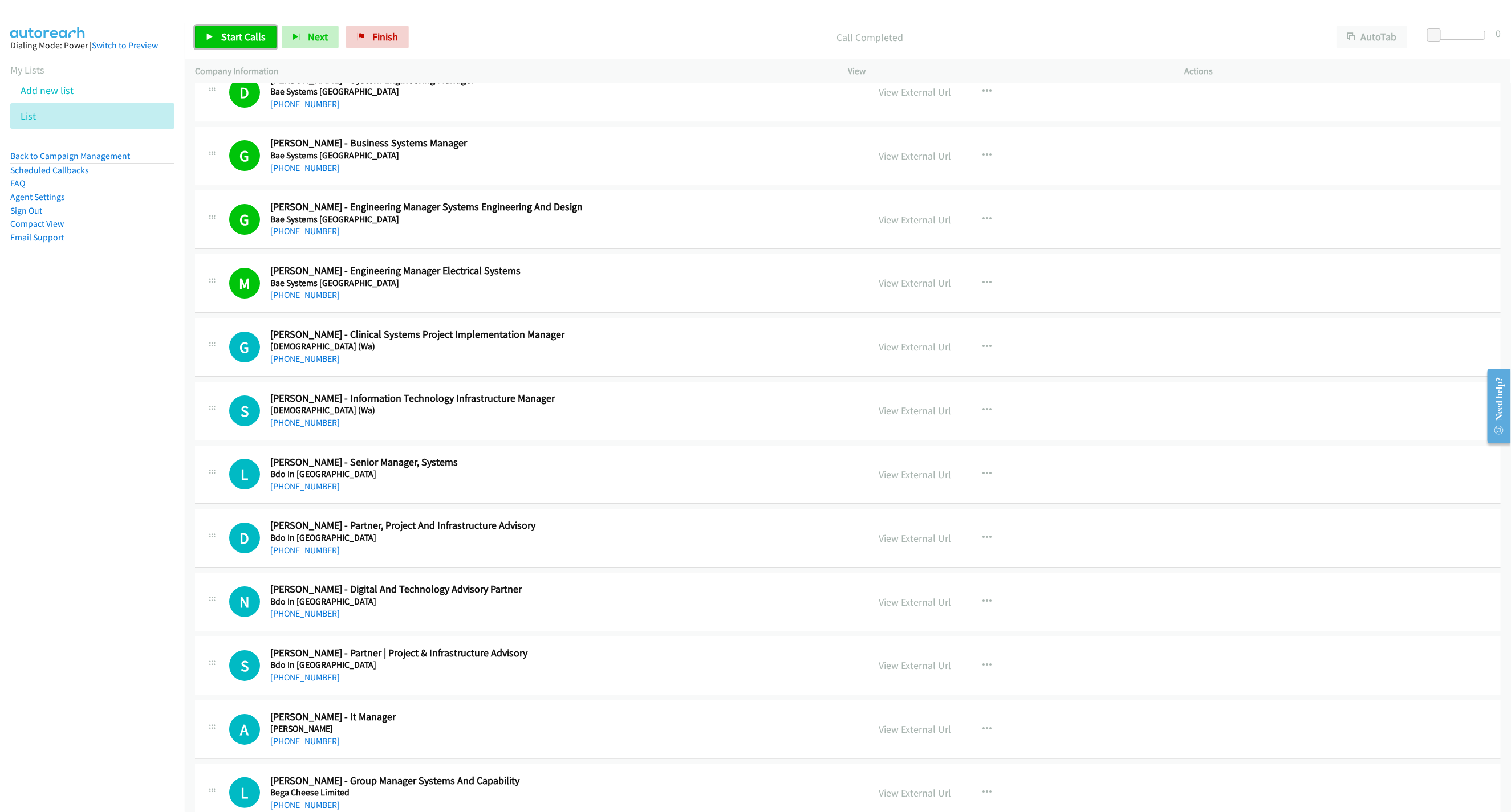
drag, startPoint x: 207, startPoint y: 39, endPoint x: 223, endPoint y: 29, distance: 18.9
click at [207, 39] on icon at bounding box center [210, 38] width 8 height 8
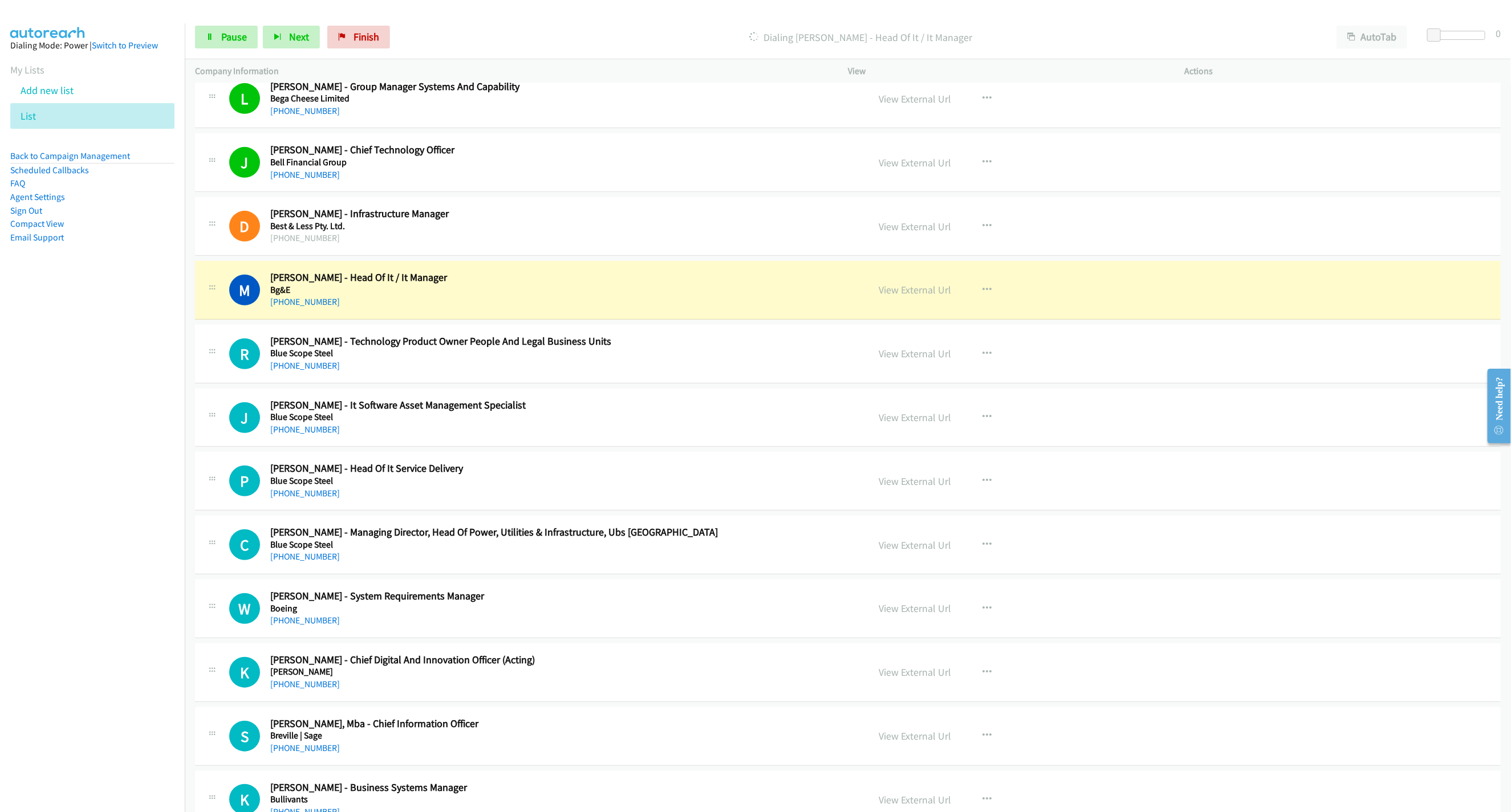
scroll to position [3420, 0]
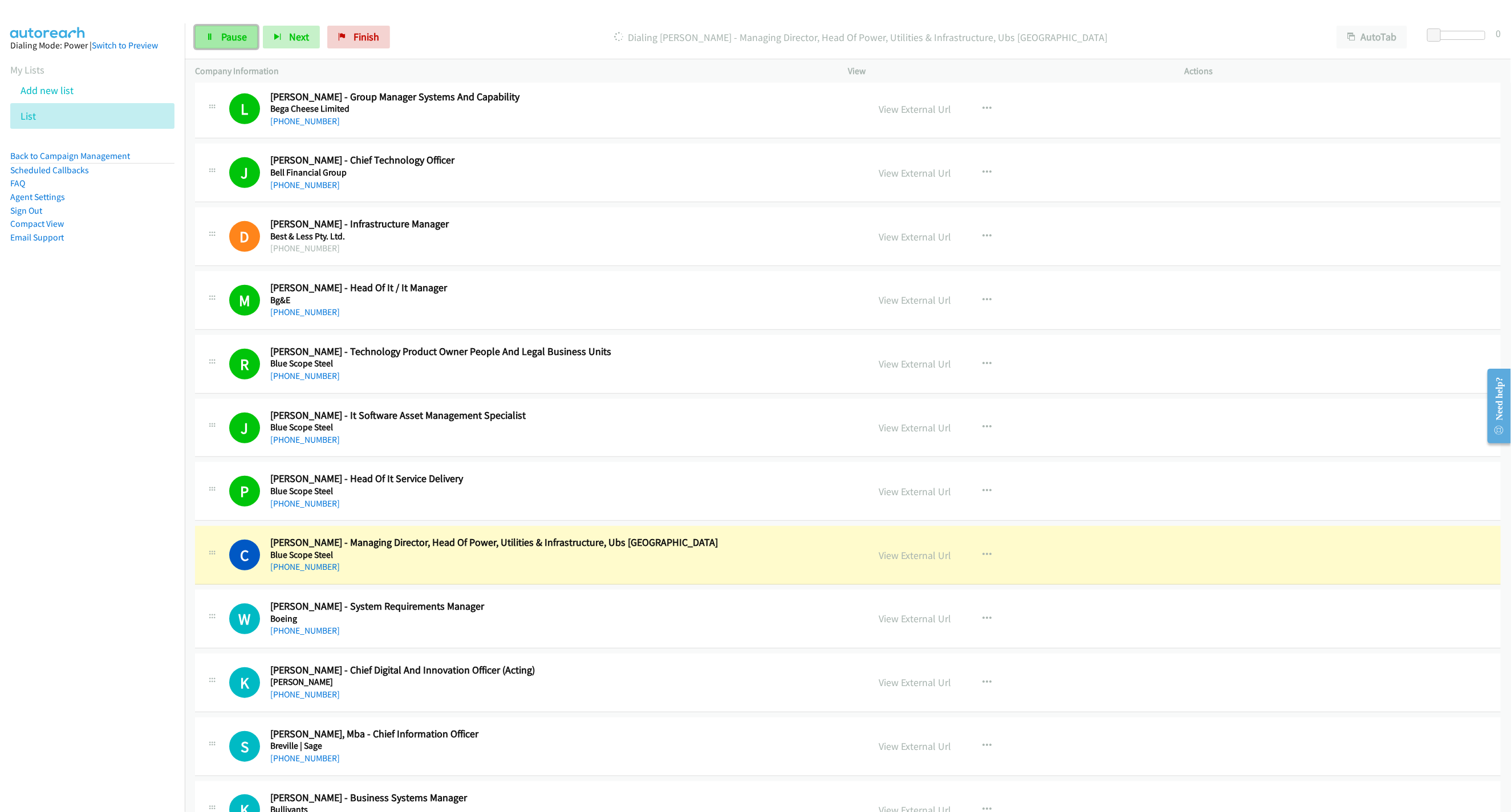
click at [241, 42] on span "Pause" at bounding box center [234, 36] width 25 height 13
